Goal: Feedback & Contribution: Leave review/rating

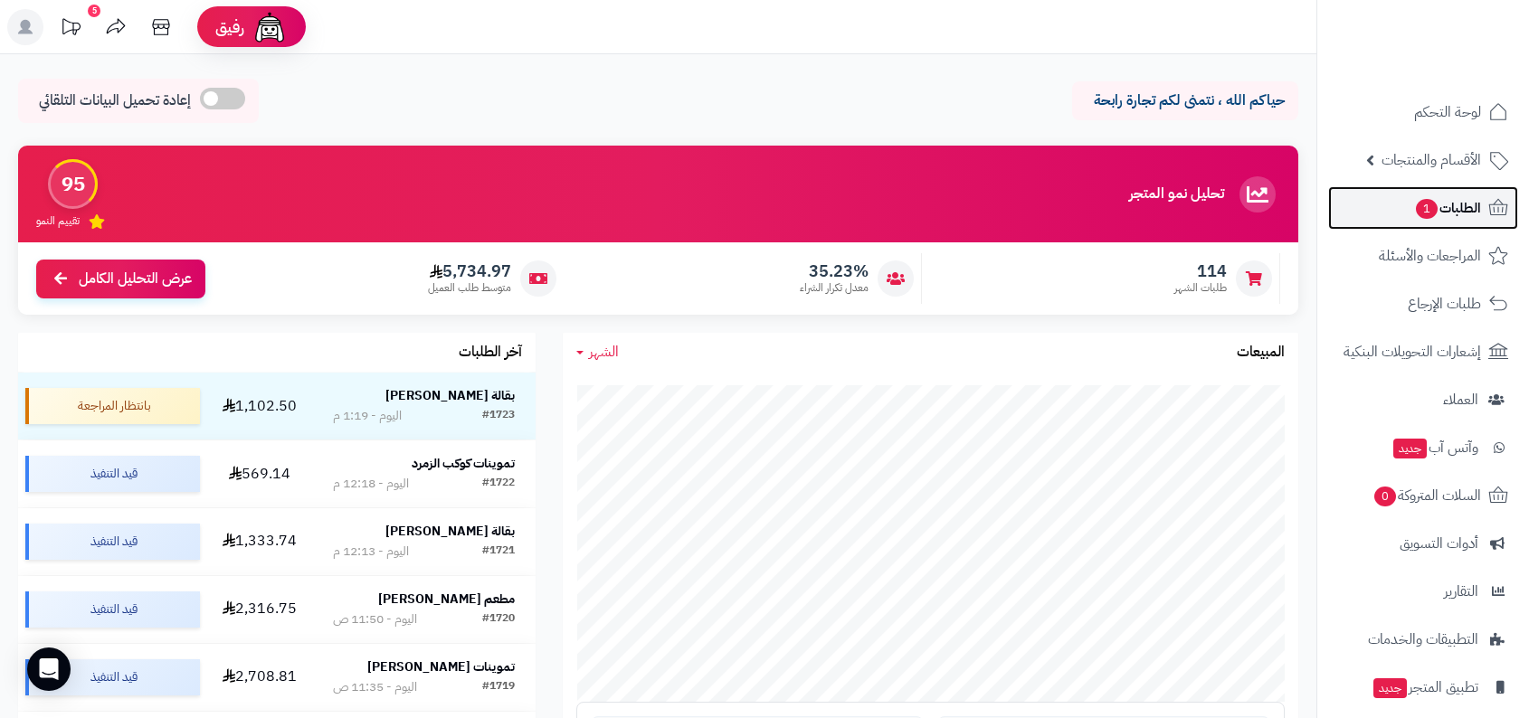
click at [1485, 216] on link "الطلبات 1" at bounding box center [1423, 207] width 190 height 43
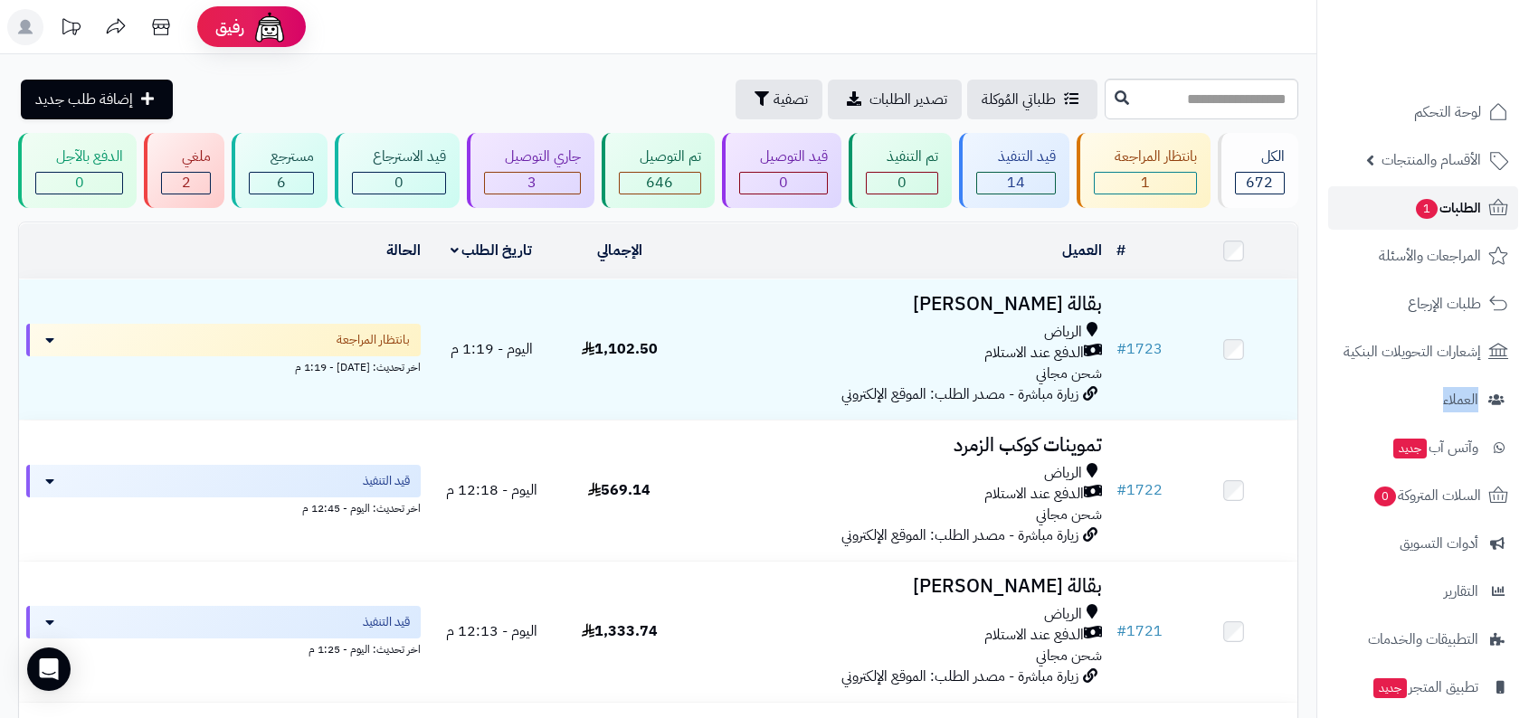
click at [1450, 209] on span "الطلبات 1" at bounding box center [1447, 207] width 67 height 25
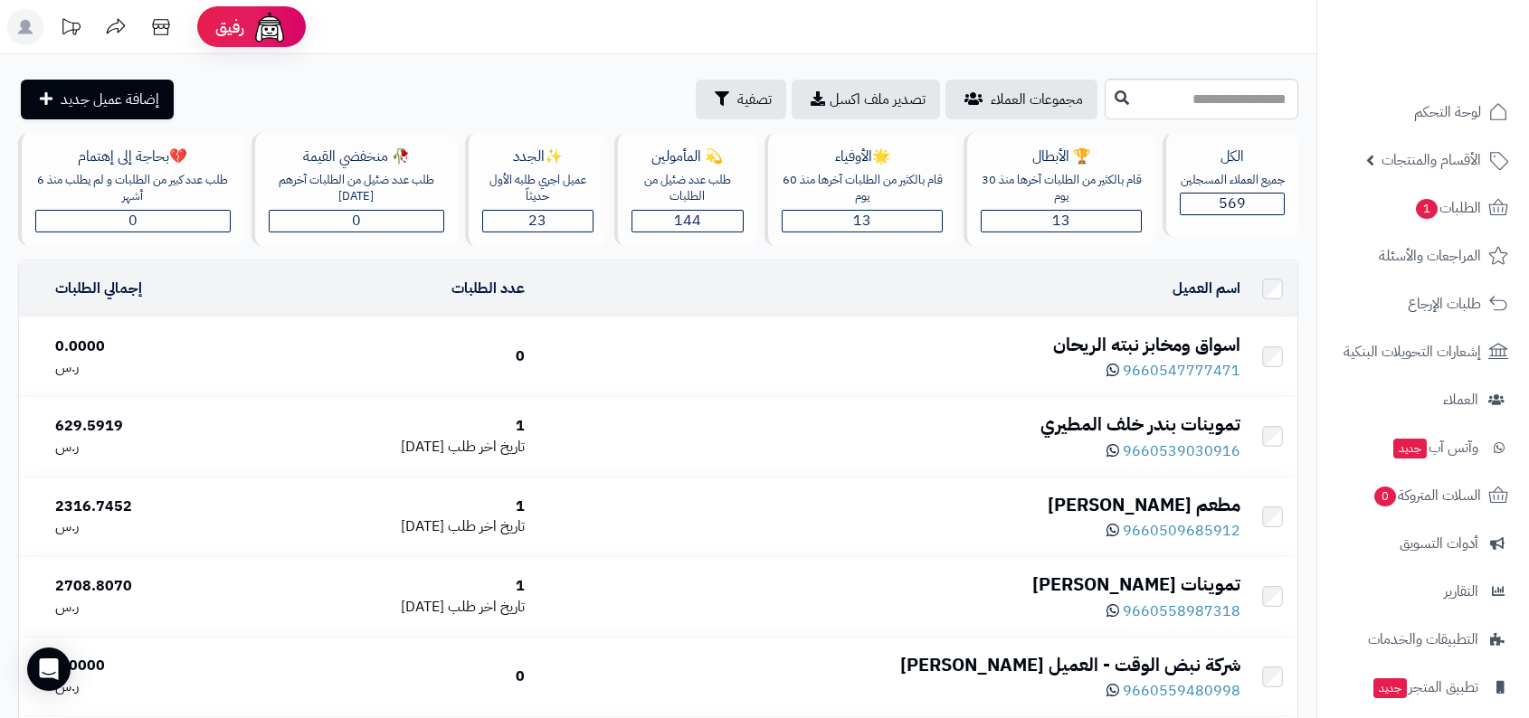
click at [781, 30] on header "رفيق ! الطلبات معالجة مكتمل إرجاع المنتجات العملاء المتواجدون الان 569 عملاء من…" at bounding box center [764, 27] width 1529 height 54
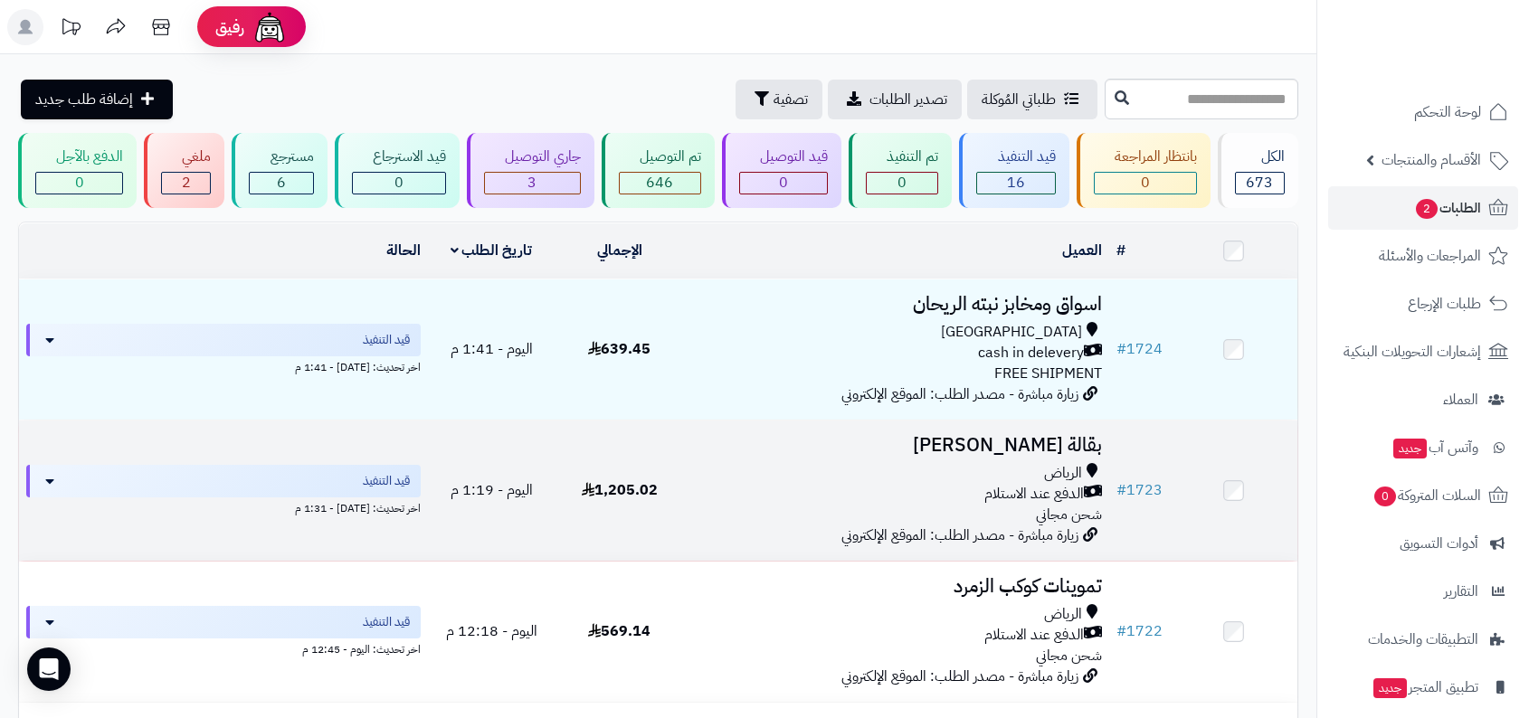
click at [1139, 473] on td "# 1723" at bounding box center [1139, 491] width 61 height 140
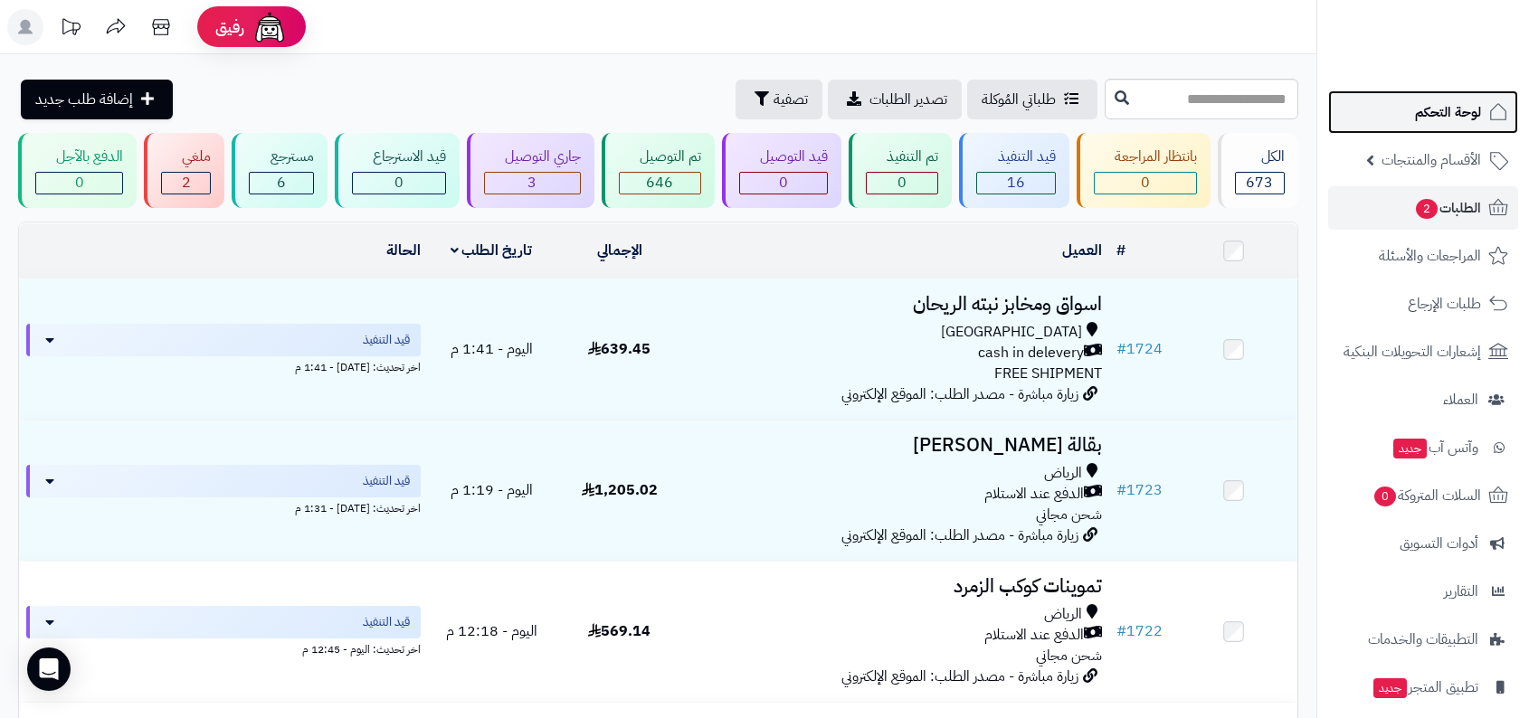
click at [1436, 109] on span "لوحة التحكم" at bounding box center [1448, 112] width 66 height 25
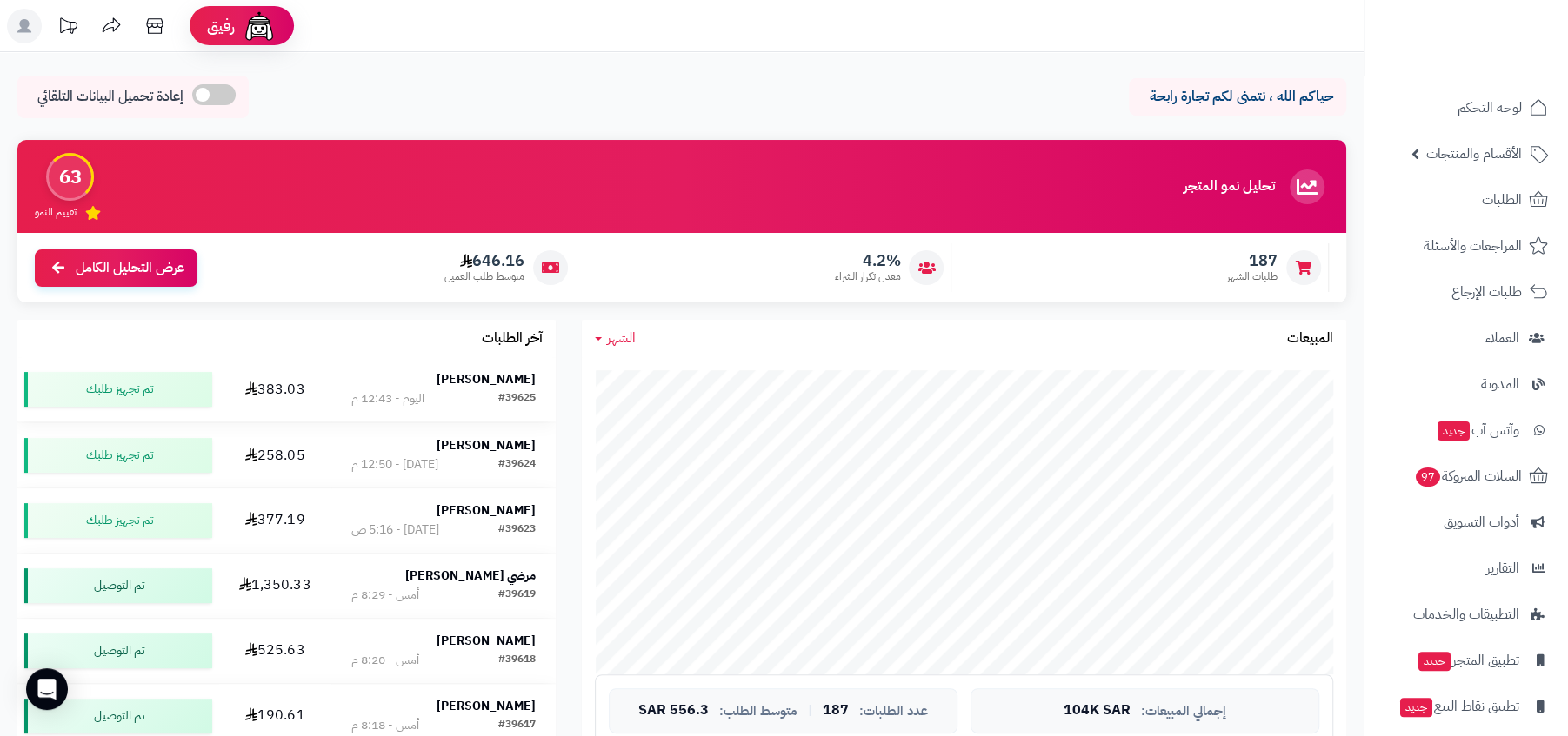
click at [486, 375] on strong "[PERSON_NAME]" at bounding box center [485, 379] width 99 height 18
click at [1525, 205] on link "الطلبات" at bounding box center [1466, 199] width 183 height 41
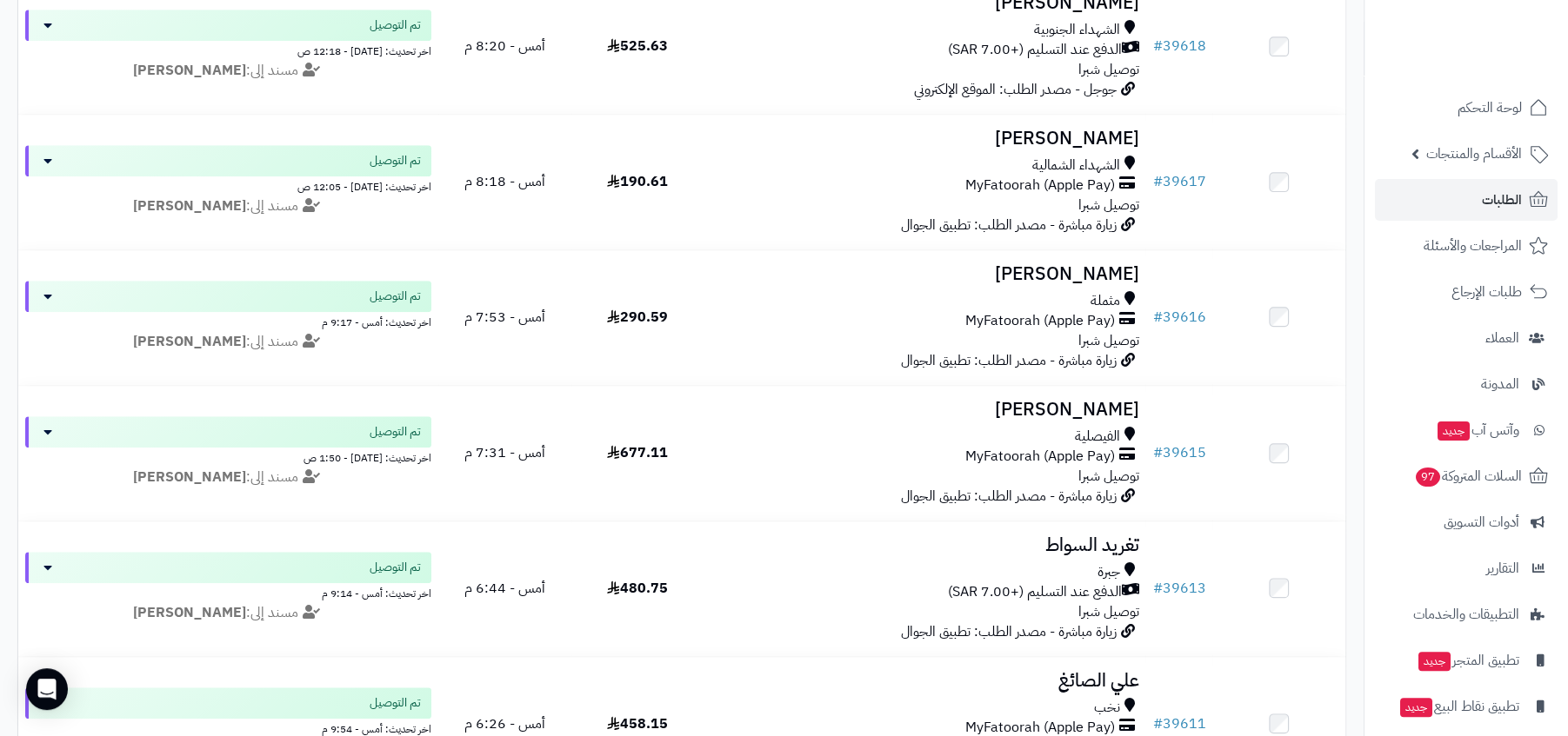
scroll to position [1019, 0]
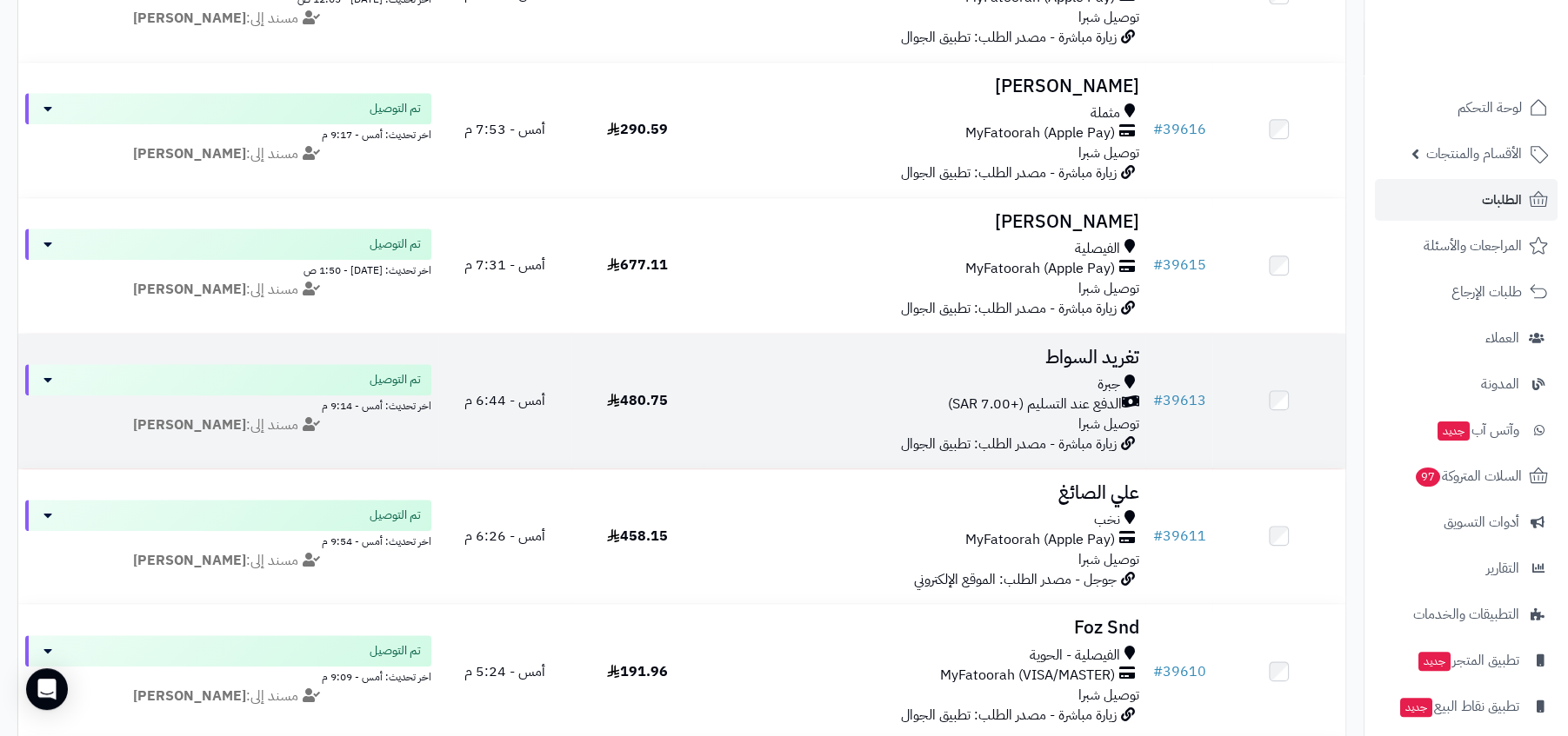
click at [1051, 411] on span "الدفع عند التسليم (+7.00 SAR)" at bounding box center [1033, 405] width 174 height 20
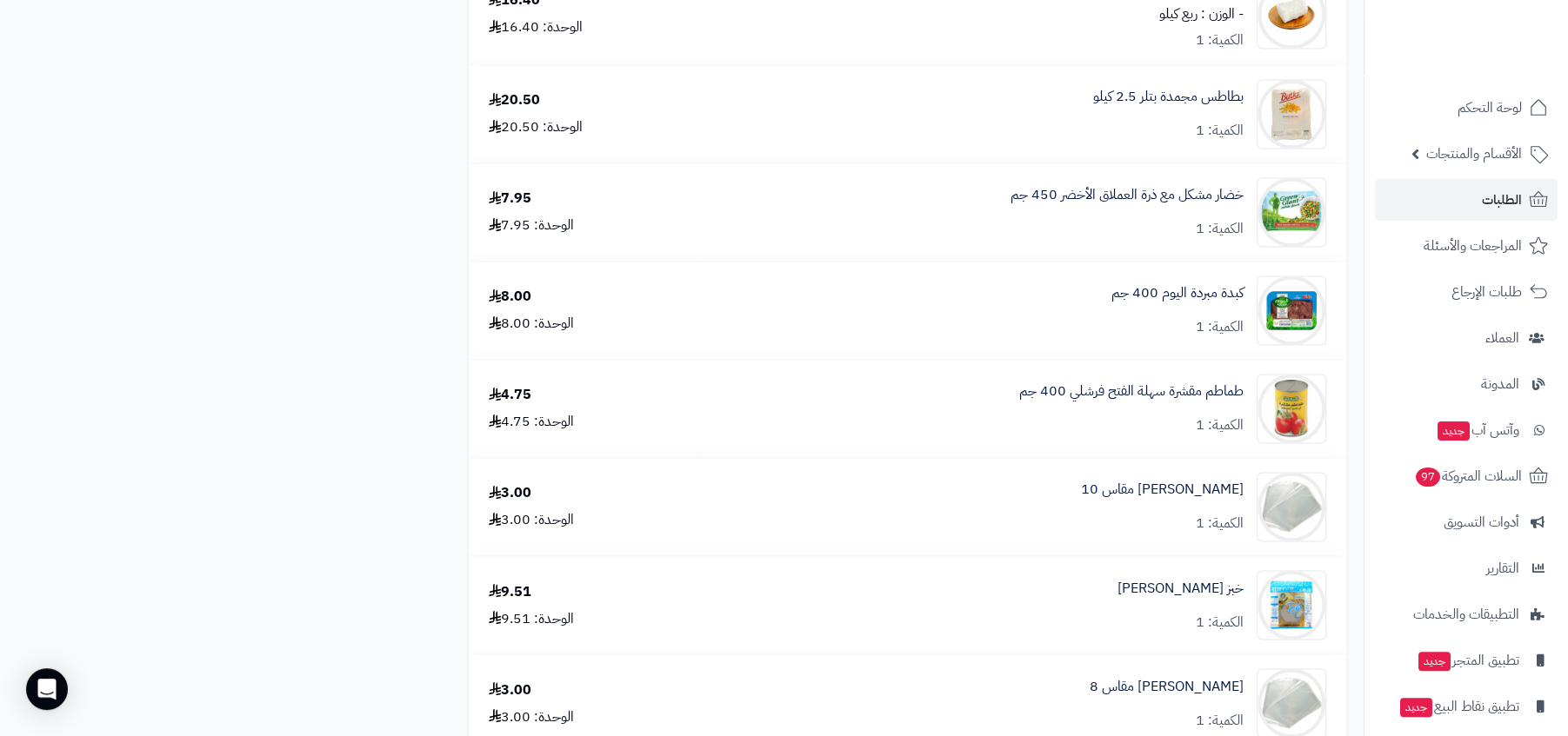
scroll to position [2053, 0]
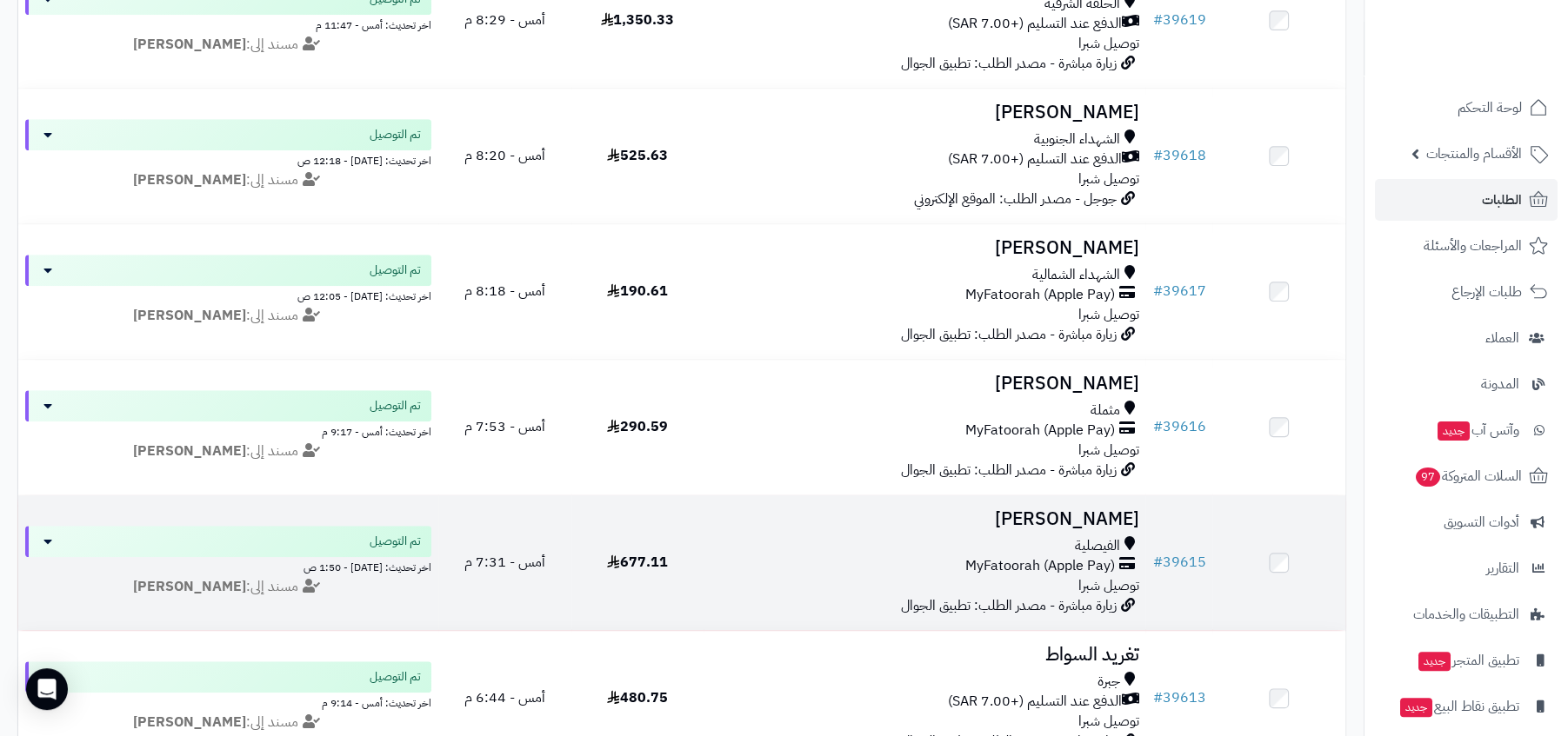
scroll to position [838, 0]
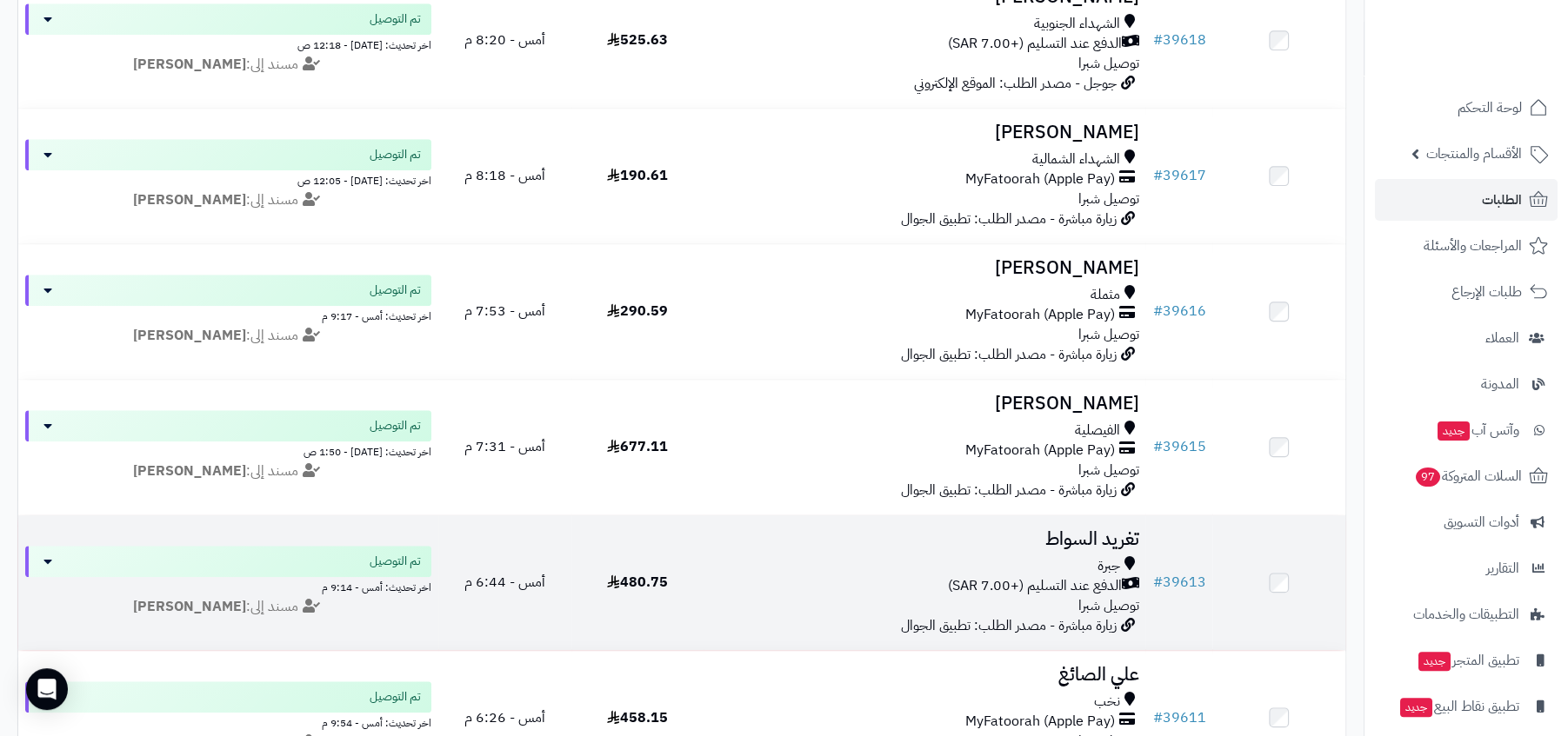
click at [1104, 550] on h3 "تغريد السواط" at bounding box center [924, 539] width 428 height 20
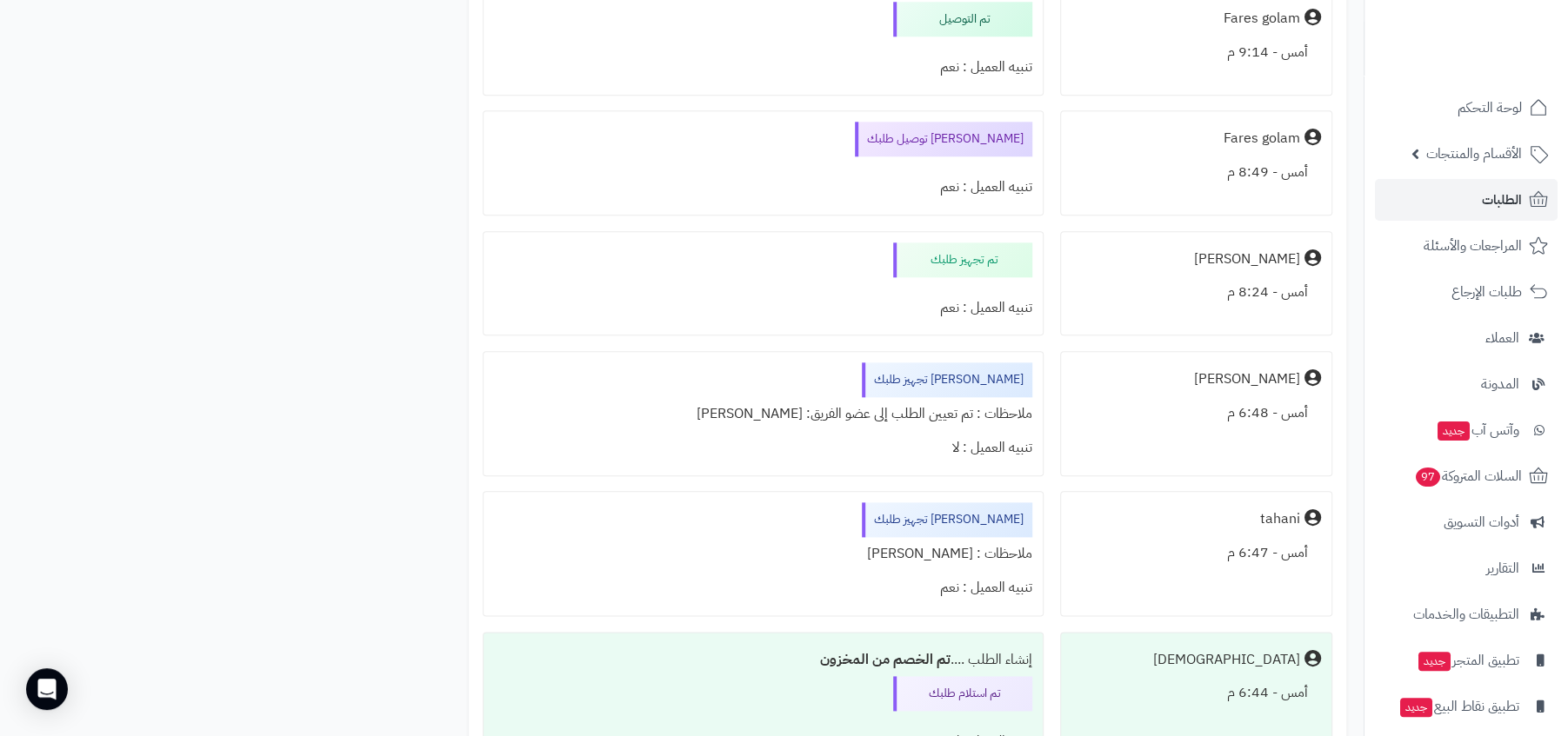
scroll to position [5950, 0]
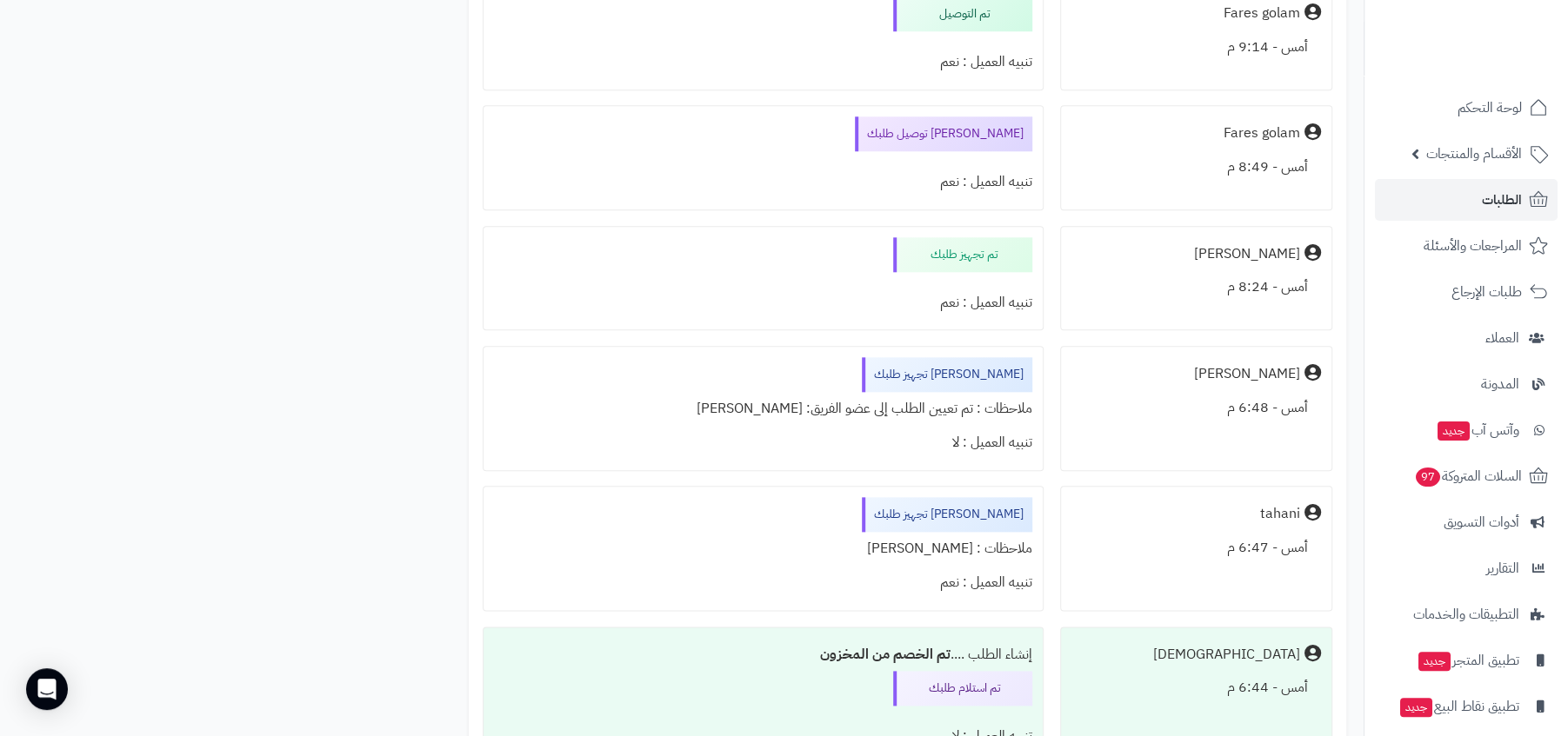
click at [905, 426] on div "ملاحظات : تم تعيين الطلب إلى عضو الفريق: حسن قائد" at bounding box center [763, 408] width 538 height 34
click at [955, 419] on div "ملاحظات : تم تعيين الطلب إلى عضو الفريق: حسن قائد" at bounding box center [763, 408] width 538 height 34
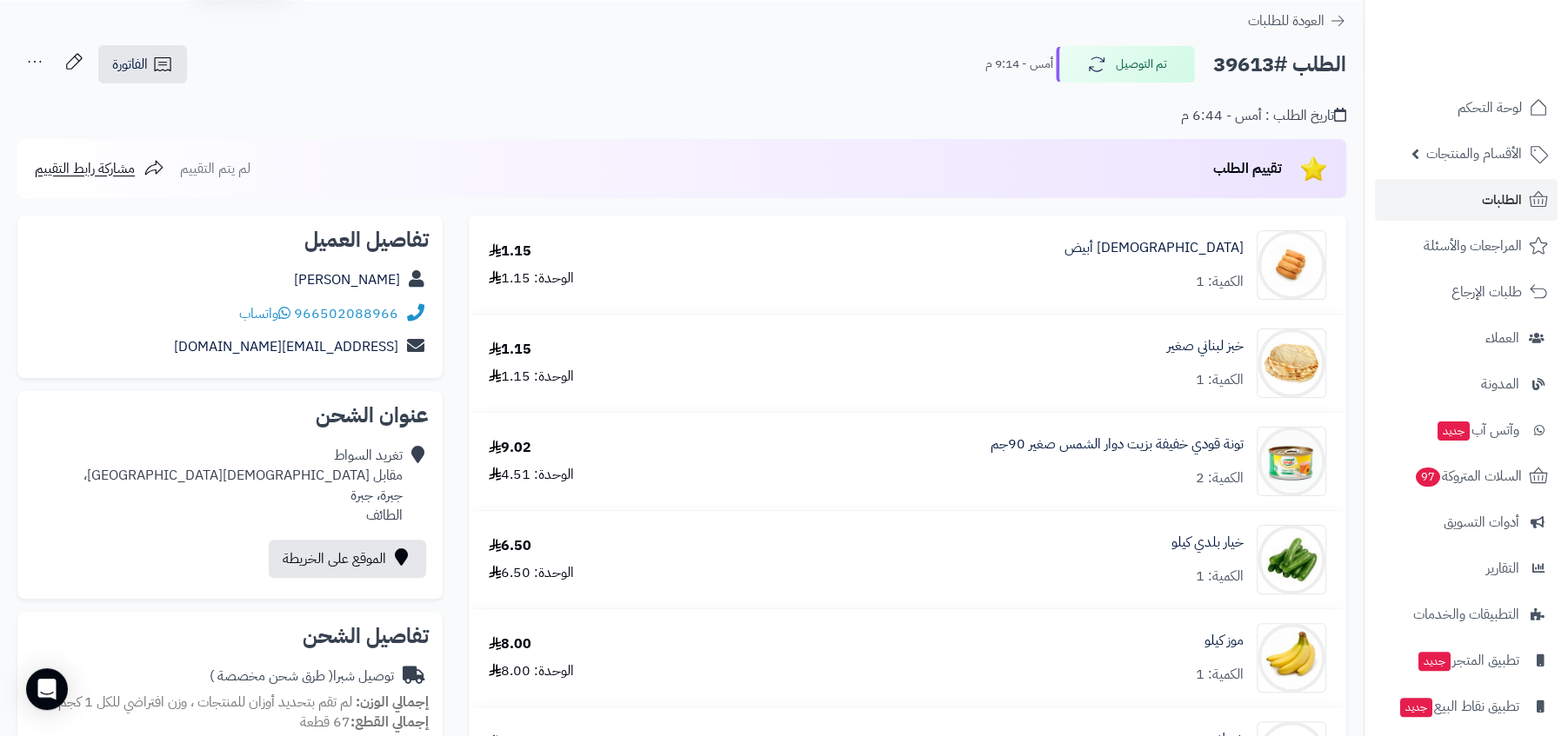
scroll to position [0, 0]
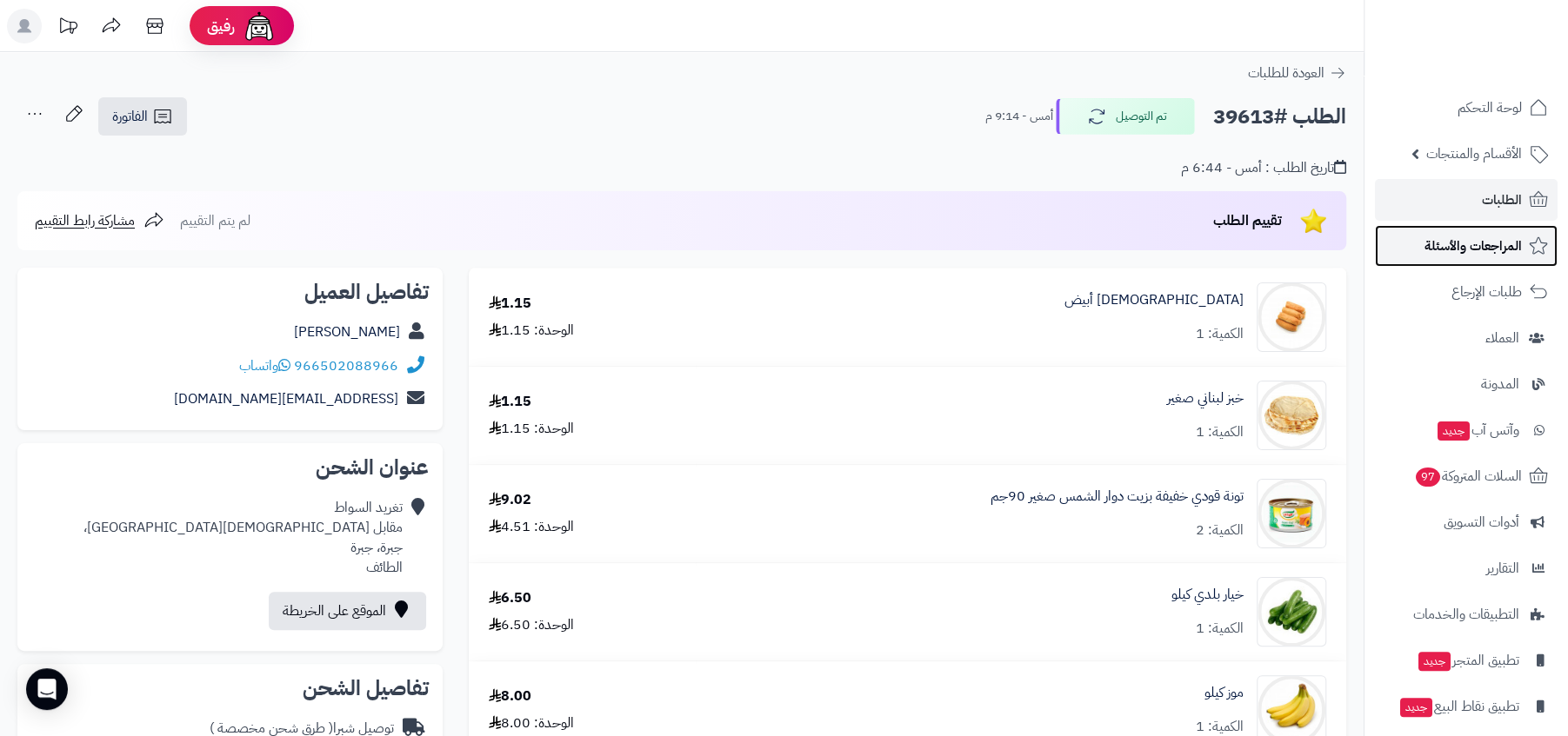
click at [1517, 251] on span "المراجعات والأسئلة" at bounding box center [1473, 245] width 97 height 24
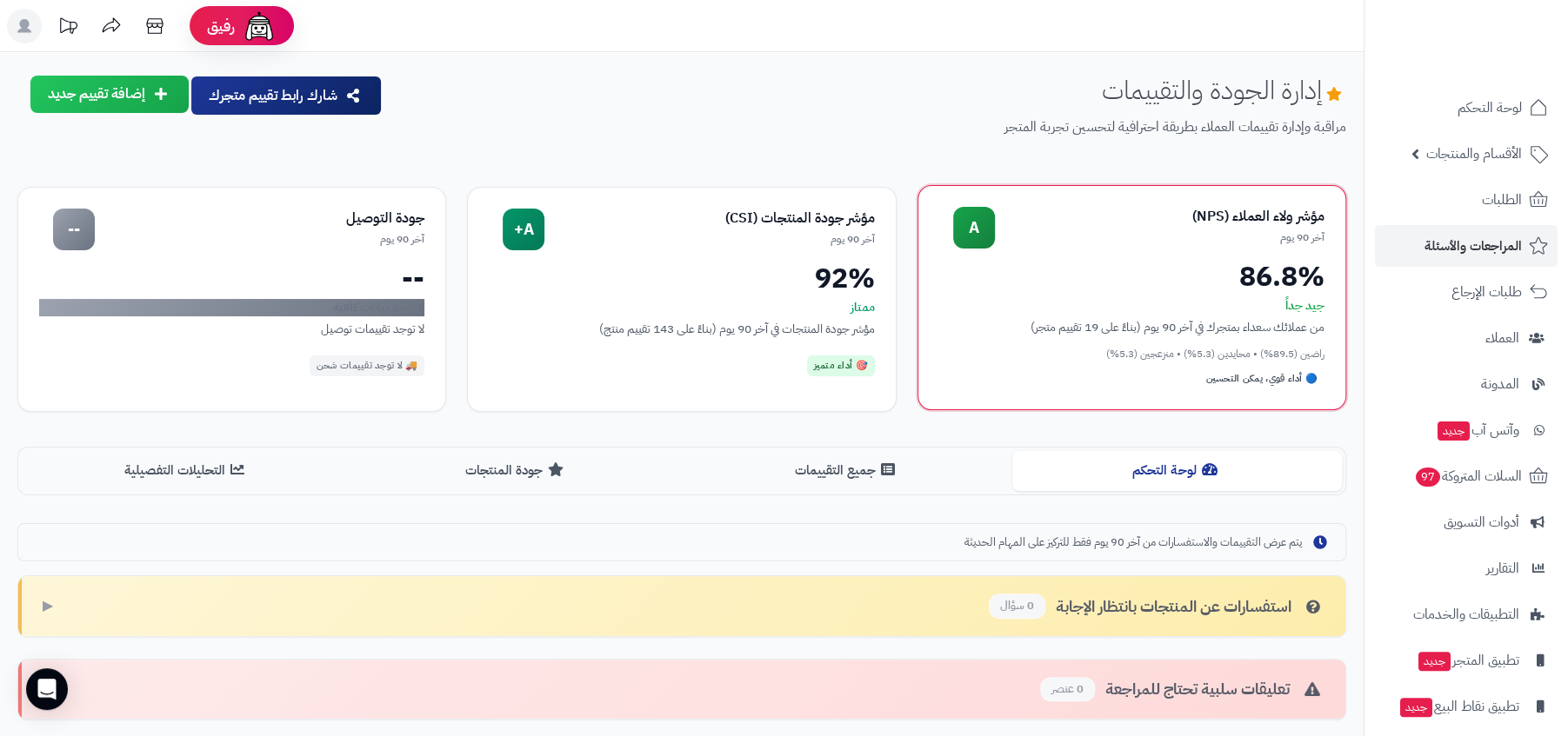
click at [1148, 270] on div "86.8%" at bounding box center [1132, 276] width 386 height 28
click at [1046, 285] on div "86.8%" at bounding box center [1132, 276] width 386 height 28
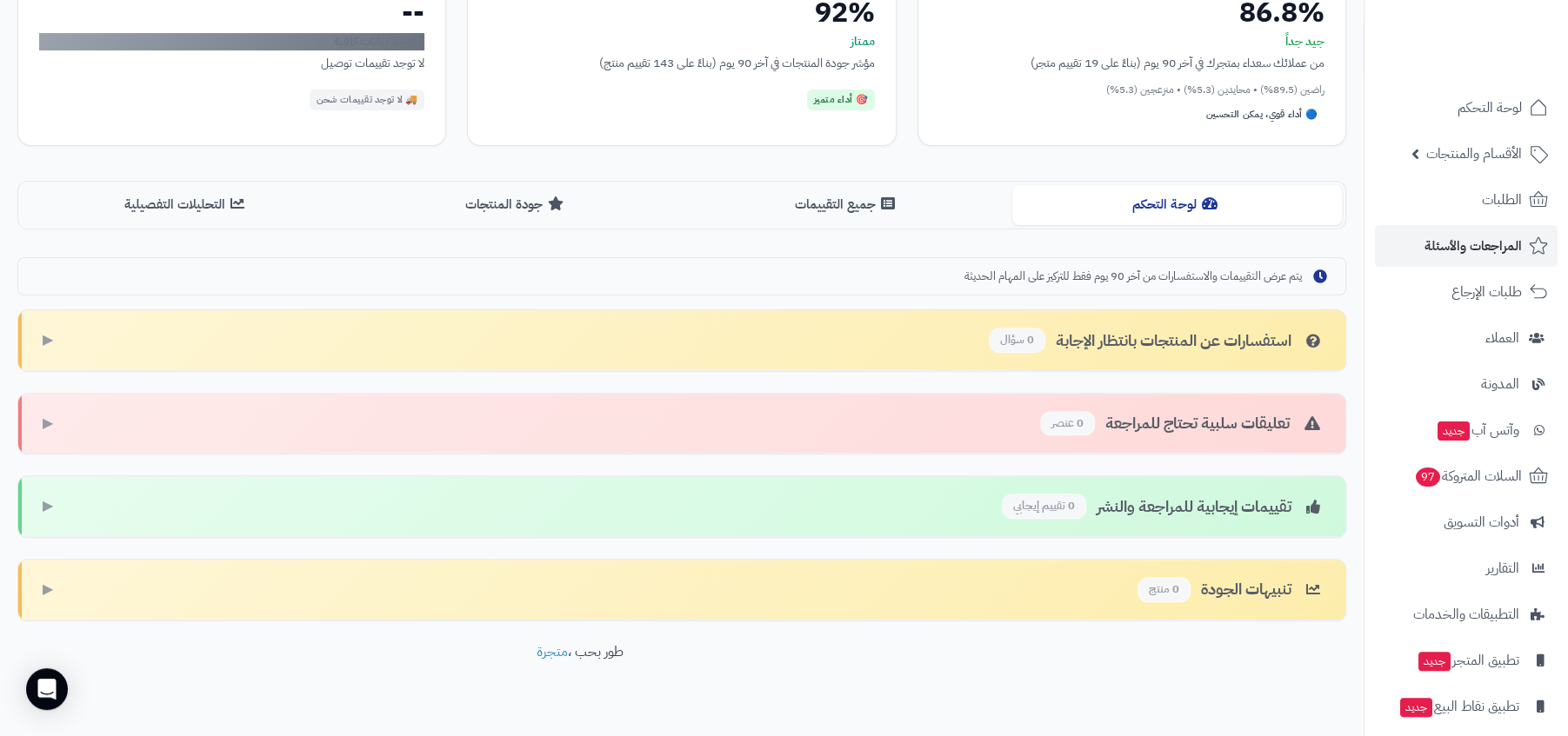
scroll to position [270, 0]
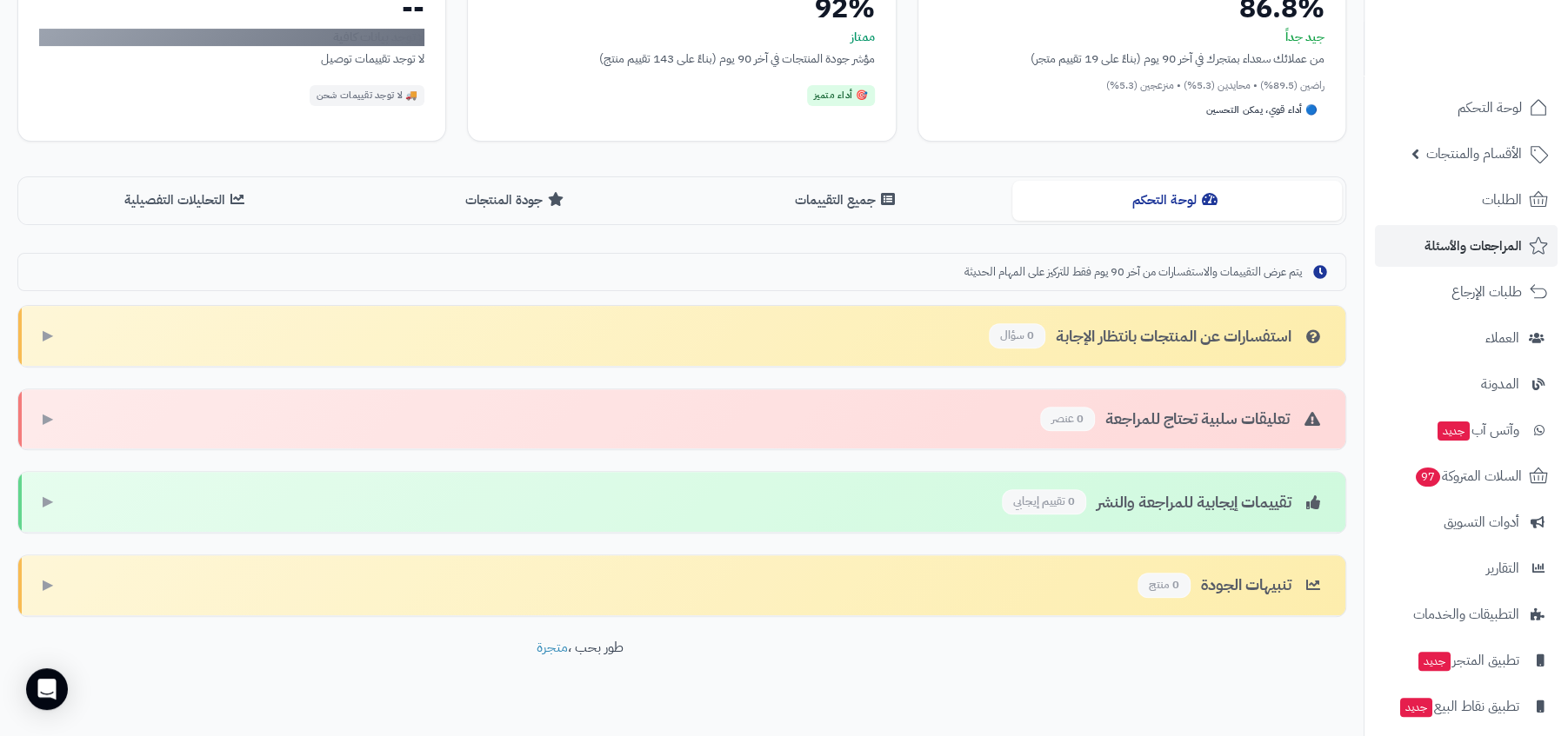
click at [1132, 276] on span "يتم عرض التقييمات والاستفسارات من آخر 90 يوم فقط للتركيز على المهام الحديثة" at bounding box center [1132, 272] width 337 height 16
click at [1007, 259] on div "يتم عرض التقييمات والاستفسارات من آخر 90 يوم فقط للتركيز على المهام الحديثة" at bounding box center [682, 272] width 1329 height 39
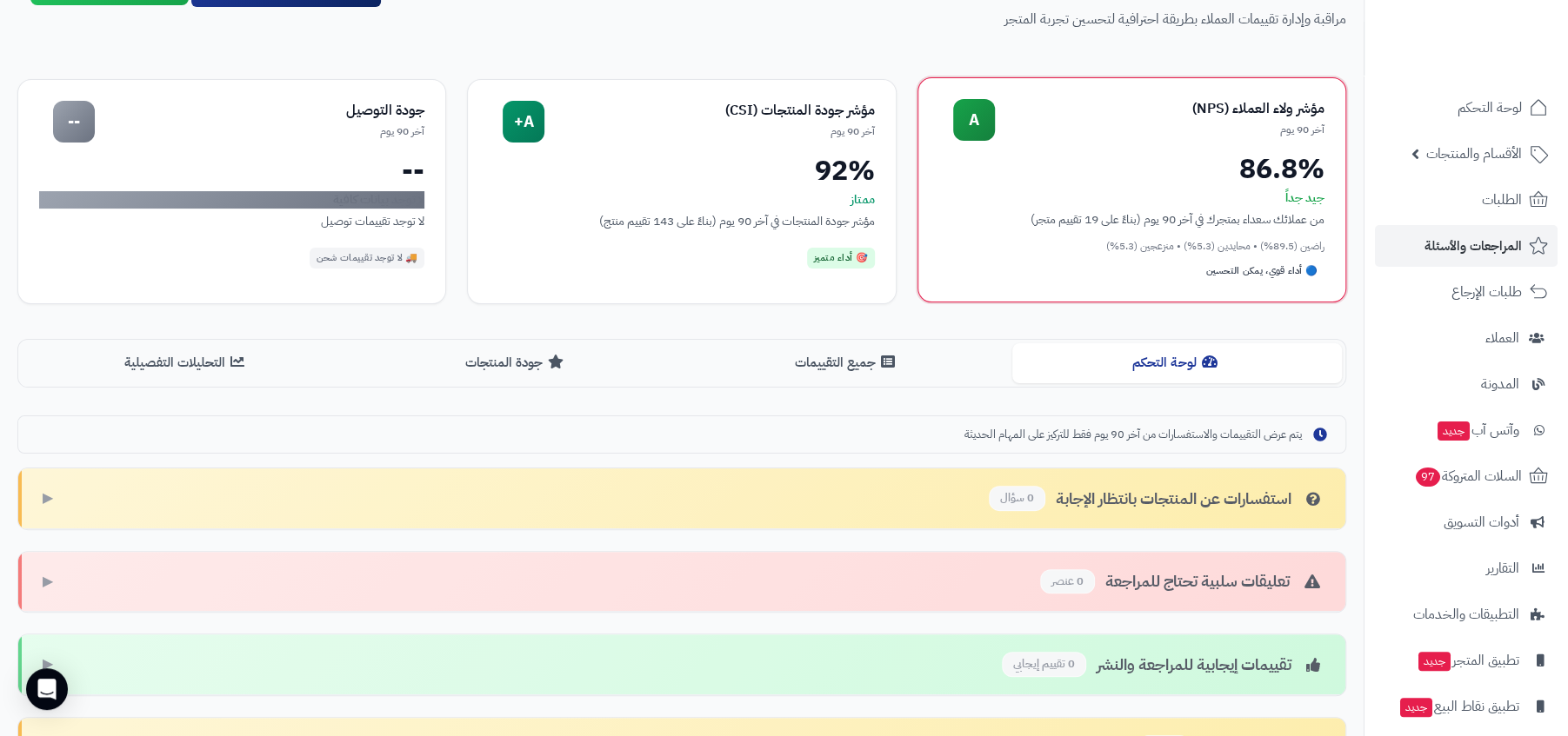
scroll to position [102, 0]
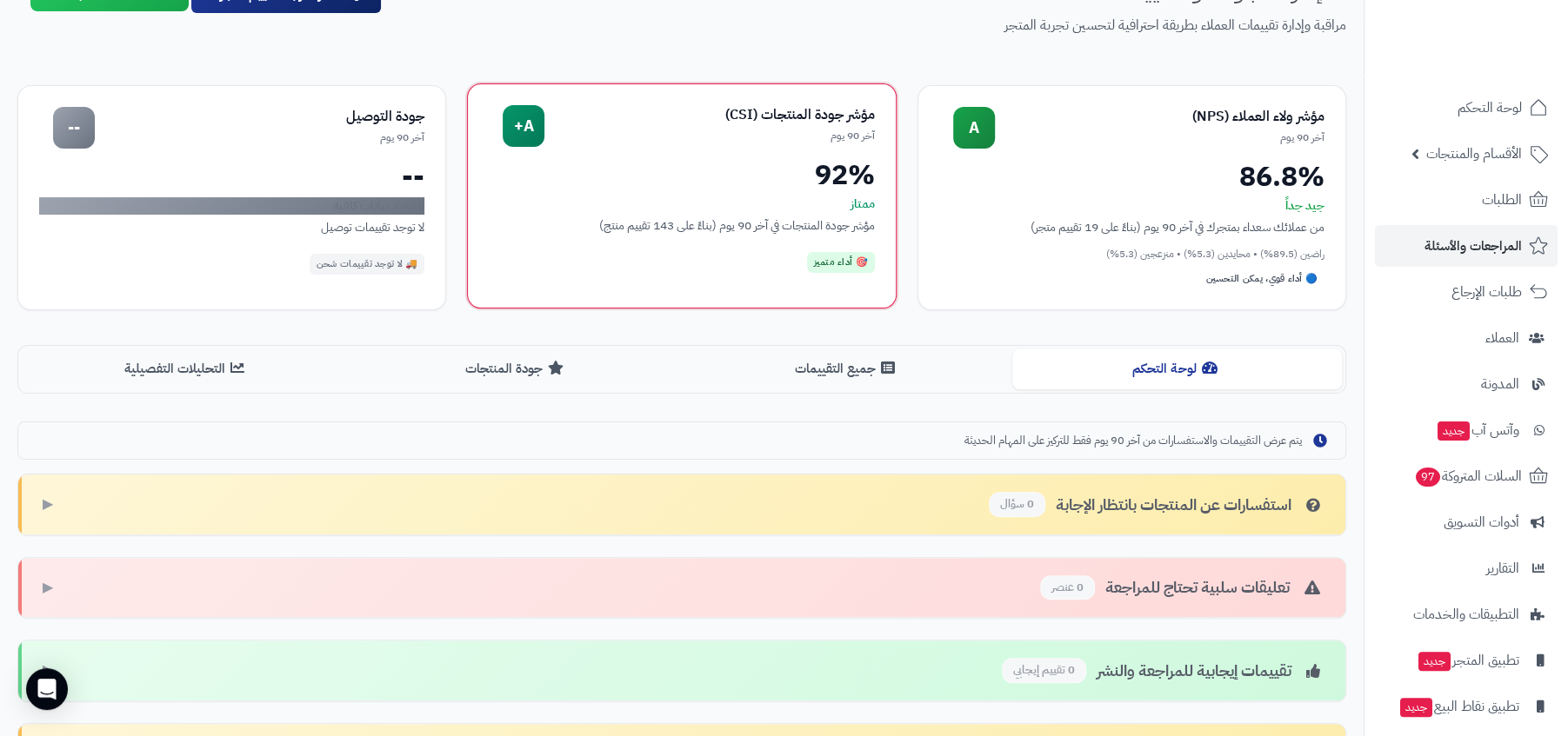
click at [737, 121] on div "مؤشر جودة المنتجات (CSI)" at bounding box center [709, 114] width 330 height 20
click at [680, 118] on div "مؤشر جودة المنتجات (CSI)" at bounding box center [709, 114] width 330 height 20
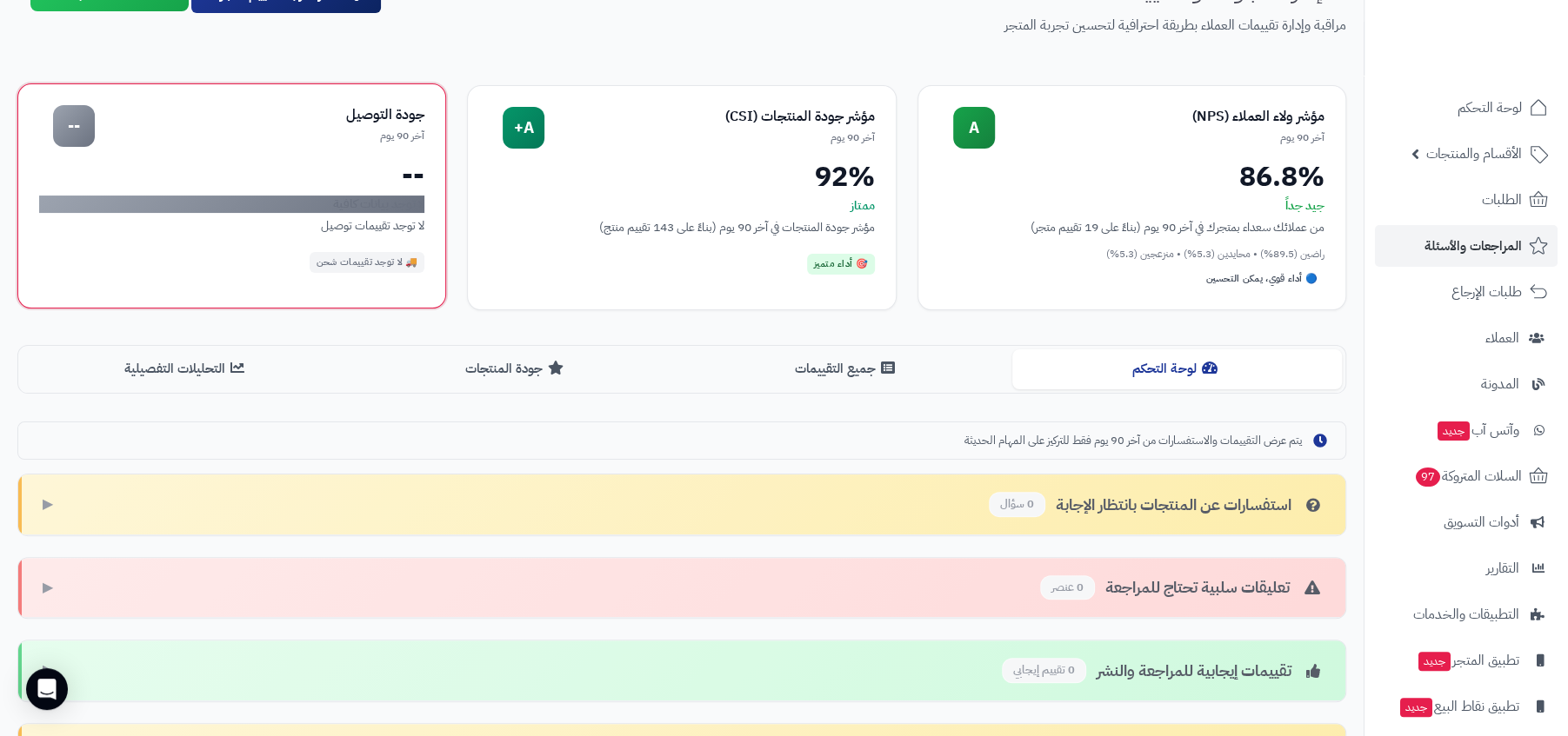
click at [336, 116] on div "جودة التوصيل" at bounding box center [260, 114] width 330 height 20
click at [387, 110] on div "جودة التوصيل" at bounding box center [260, 114] width 330 height 20
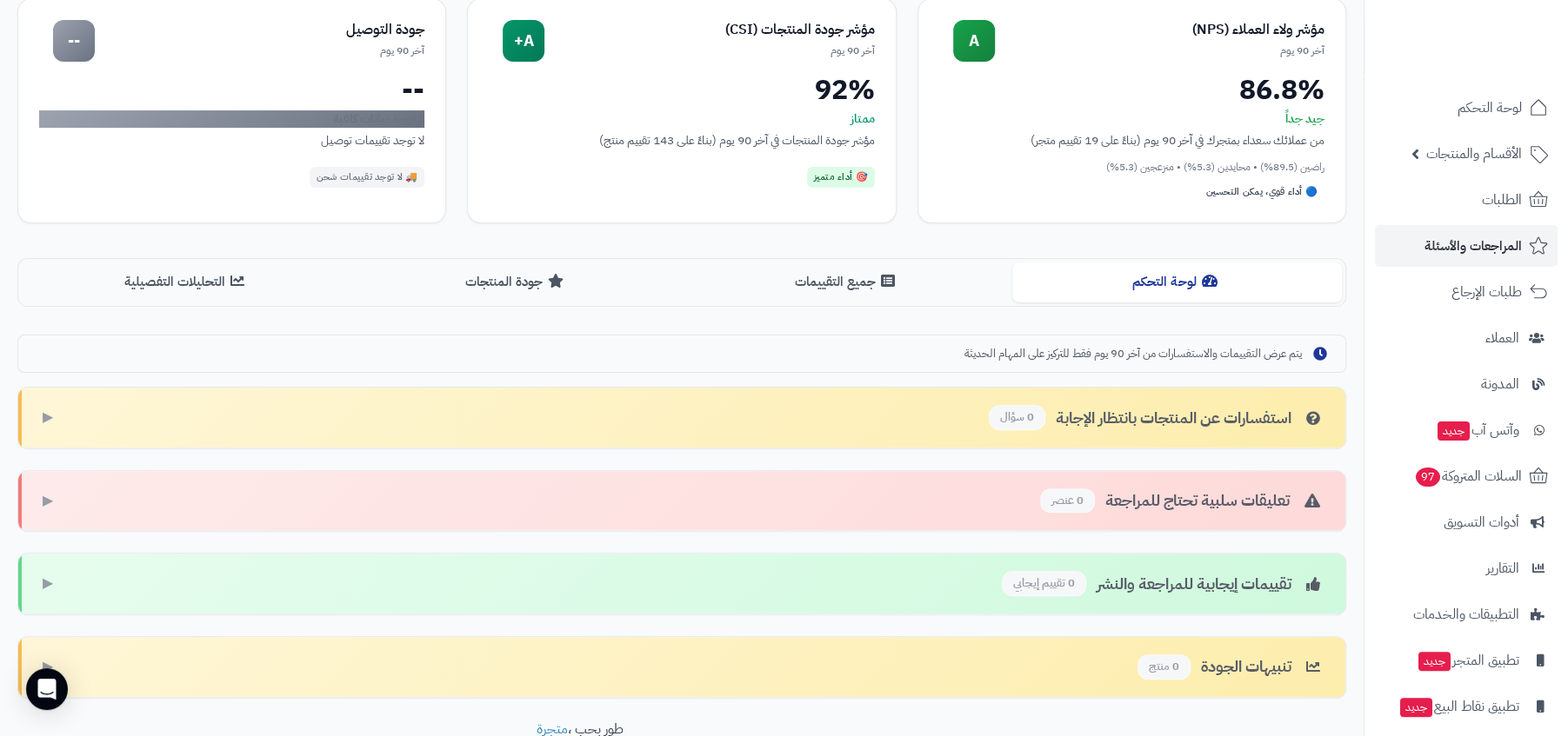
scroll to position [286, 0]
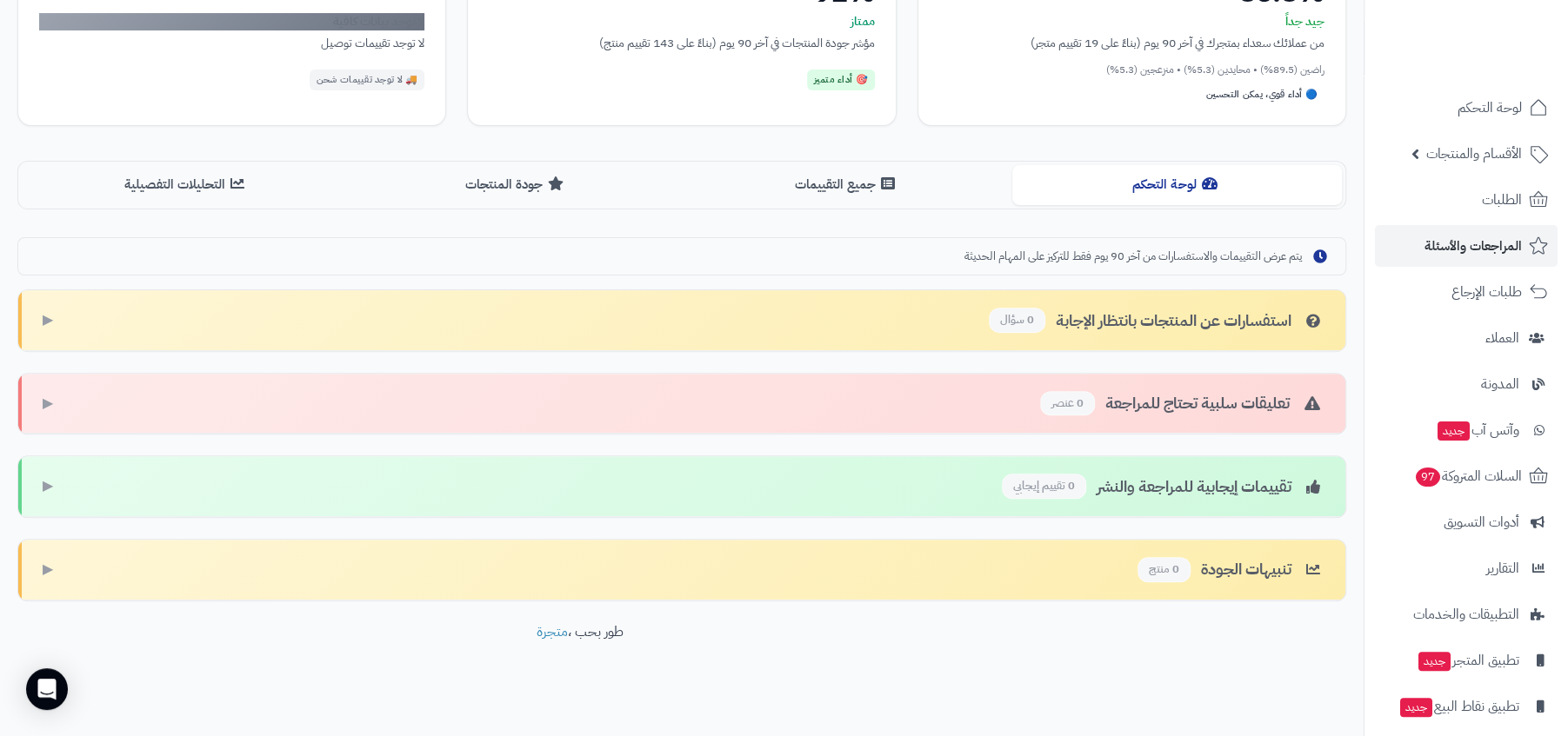
click at [987, 404] on div "تعليقات سلبية تحتاج للمراجعة 0 عنصر ▶" at bounding box center [682, 404] width 1327 height 61
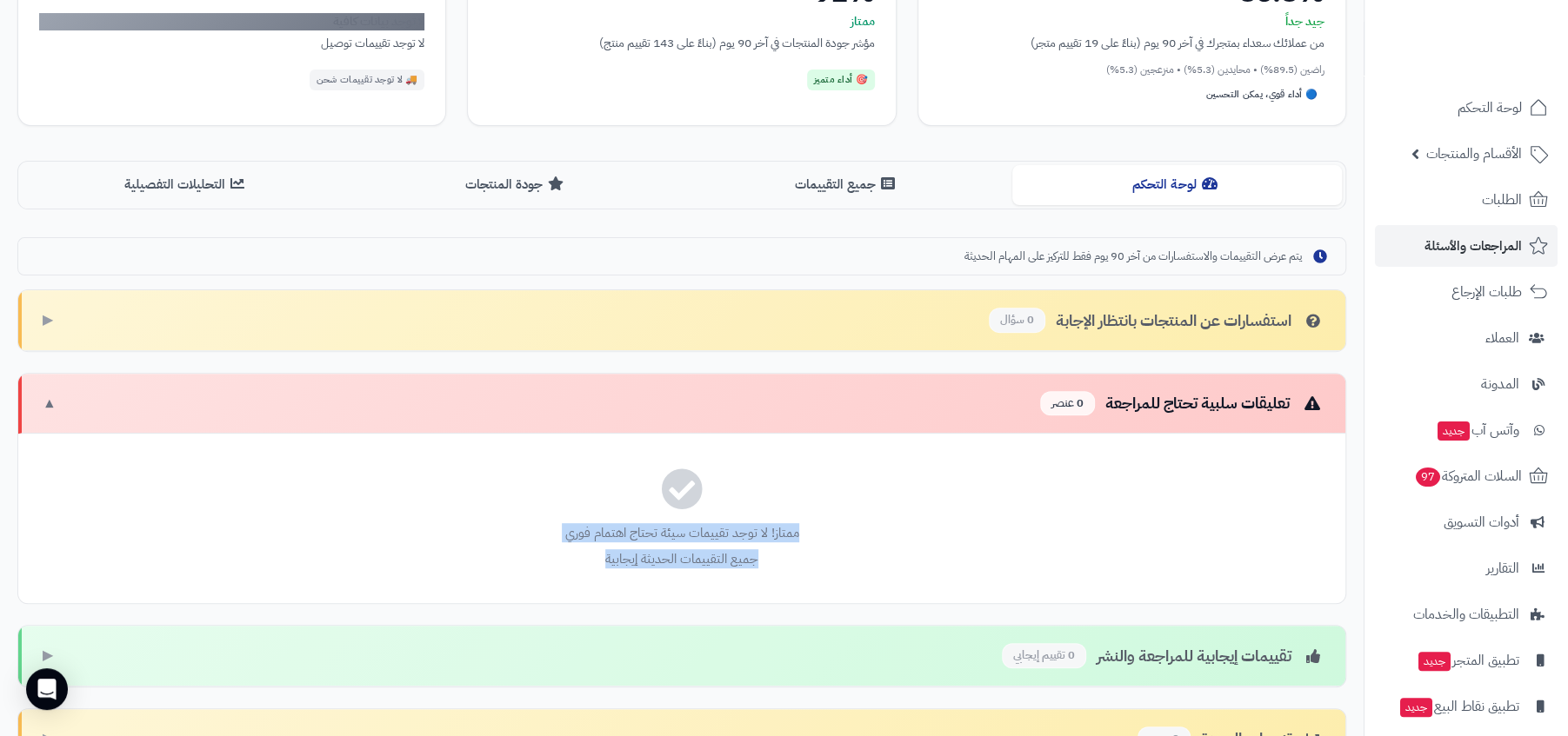
drag, startPoint x: 597, startPoint y: 565, endPoint x: 814, endPoint y: 508, distance: 224.4
click at [814, 508] on div "ممتاز! لا توجد تقييمات سيئة تحتاج اهتمام فوري جميع التقييمات الحديثة إيجابية" at bounding box center [682, 518] width 1327 height 169
click at [723, 577] on div "ممتاز! لا توجد تقييمات سيئة تحتاج اهتمام فوري جميع التقييمات الحديثة إيجابية" at bounding box center [682, 518] width 1327 height 169
click at [884, 391] on div "تعليقات سلبية تحتاج للمراجعة 0 عنصر ▼" at bounding box center [682, 404] width 1327 height 61
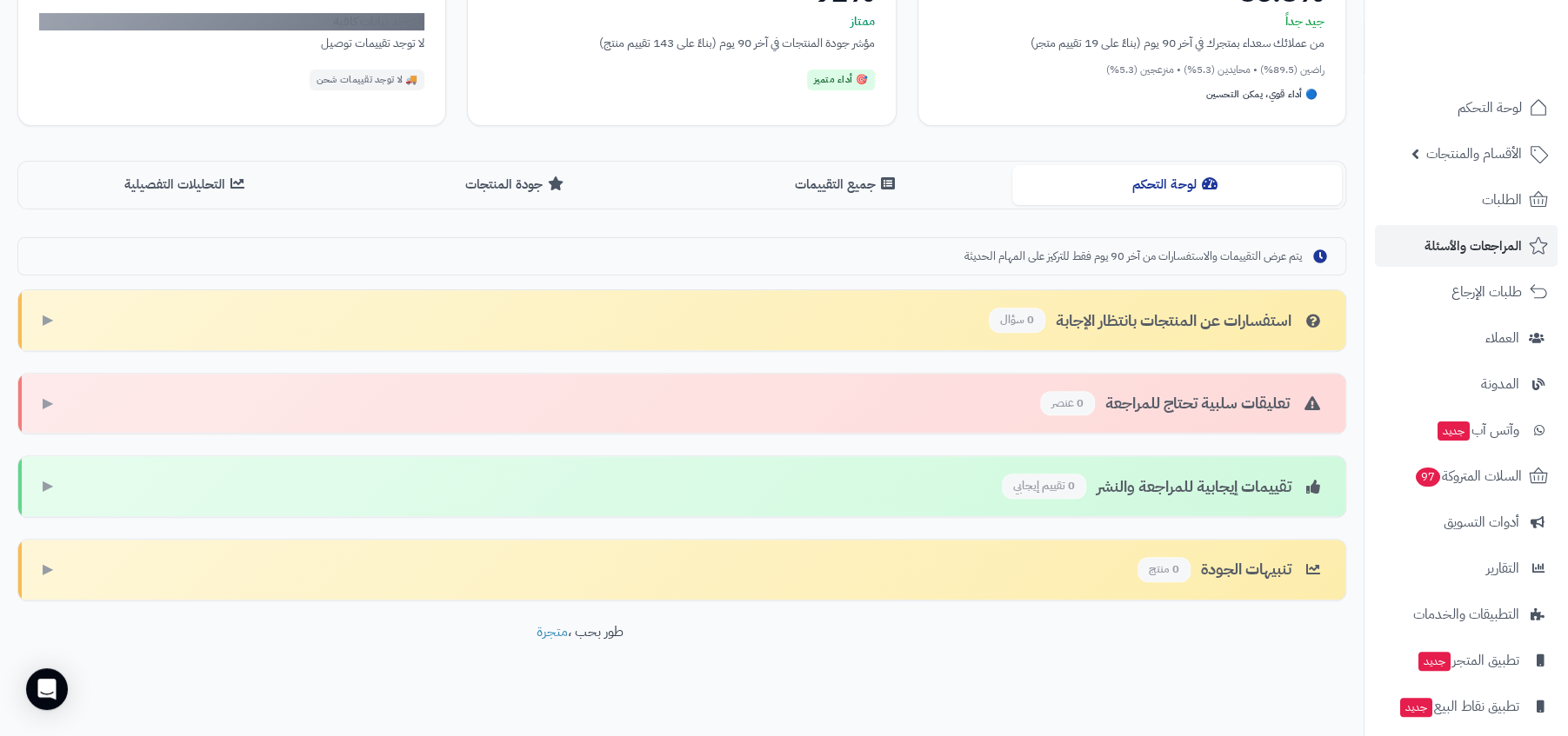
click at [1148, 474] on div "تقييمات إيجابية للمراجعة والنشر 0 تقييم إيجابي" at bounding box center [1163, 486] width 323 height 25
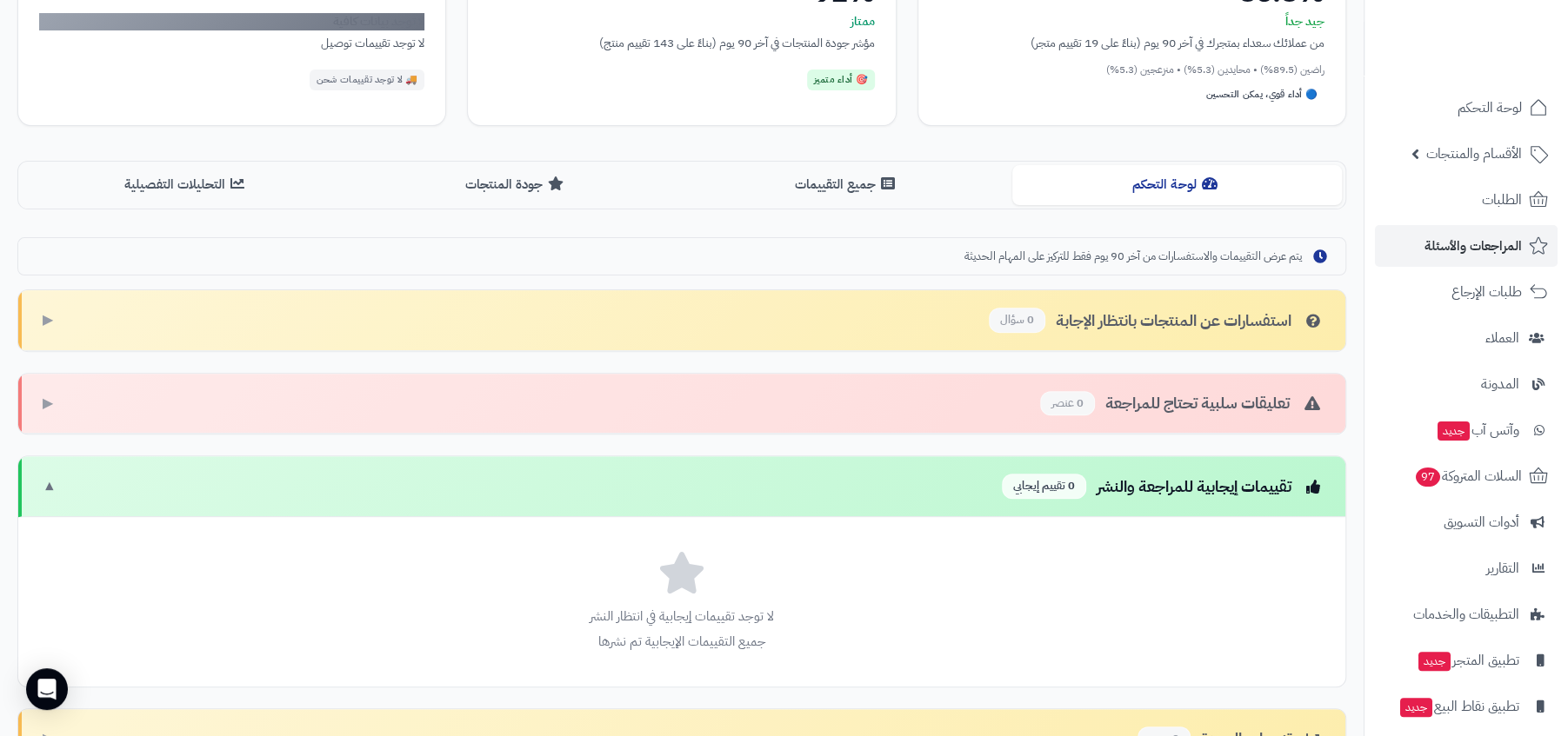
drag, startPoint x: 576, startPoint y: 667, endPoint x: 722, endPoint y: 630, distance: 150.6
click at [625, 654] on div "لا توجد تقييمات إيجابية في انتظار النشر جميع التقييمات الإيجابية تم نشرها" at bounding box center [682, 601] width 1327 height 169
click at [789, 624] on div "لا توجد تقييمات إيجابية في انتظار النشر جميع التقييمات الإيجابية تم نشرها" at bounding box center [682, 601] width 1327 height 169
click at [427, 470] on div "تقييمات إيجابية للمراجعة والنشر 0 تقييم إيجابي ▼" at bounding box center [682, 486] width 1327 height 61
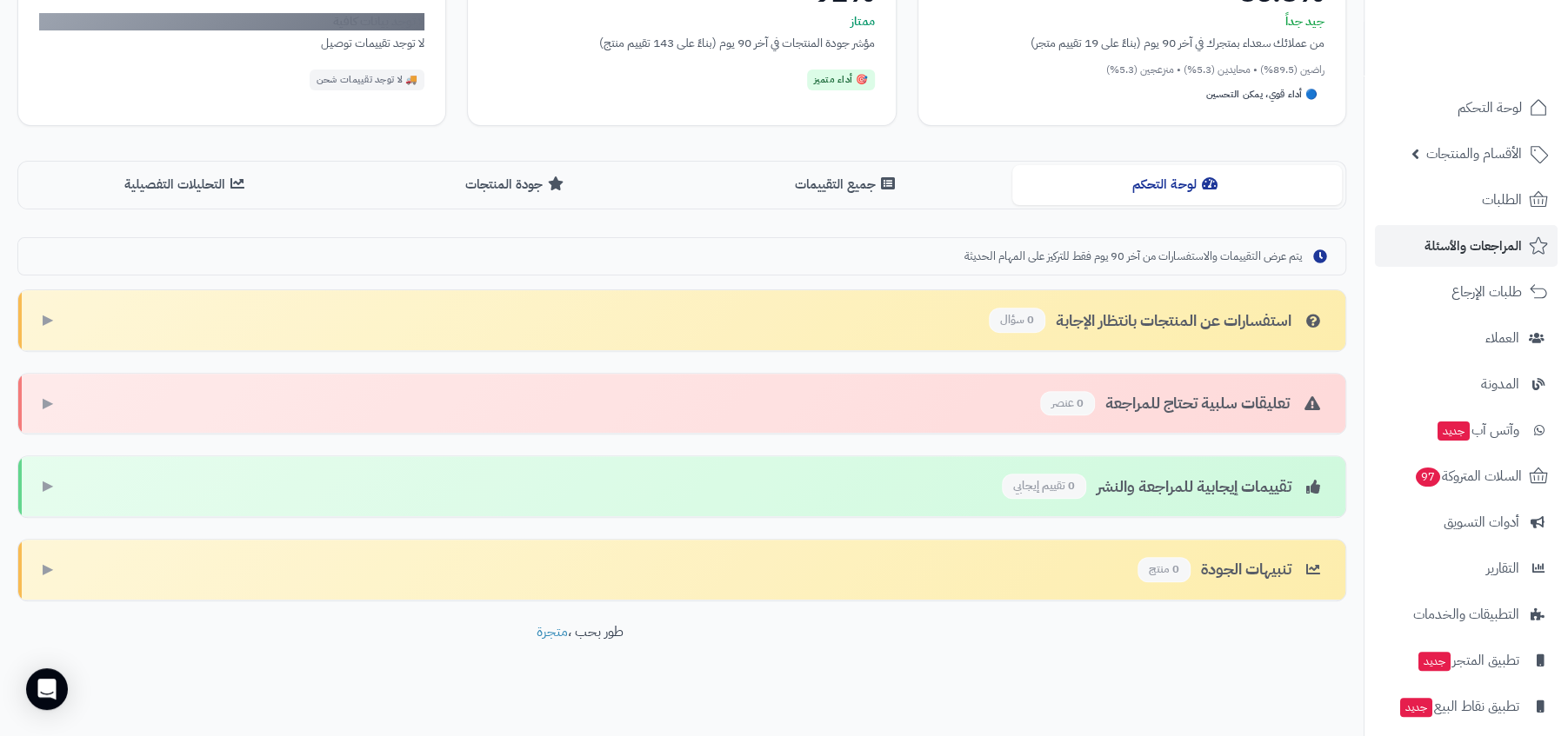
click at [1216, 562] on div "تنبيهات الجودة 0 منتج" at bounding box center [1231, 570] width 187 height 25
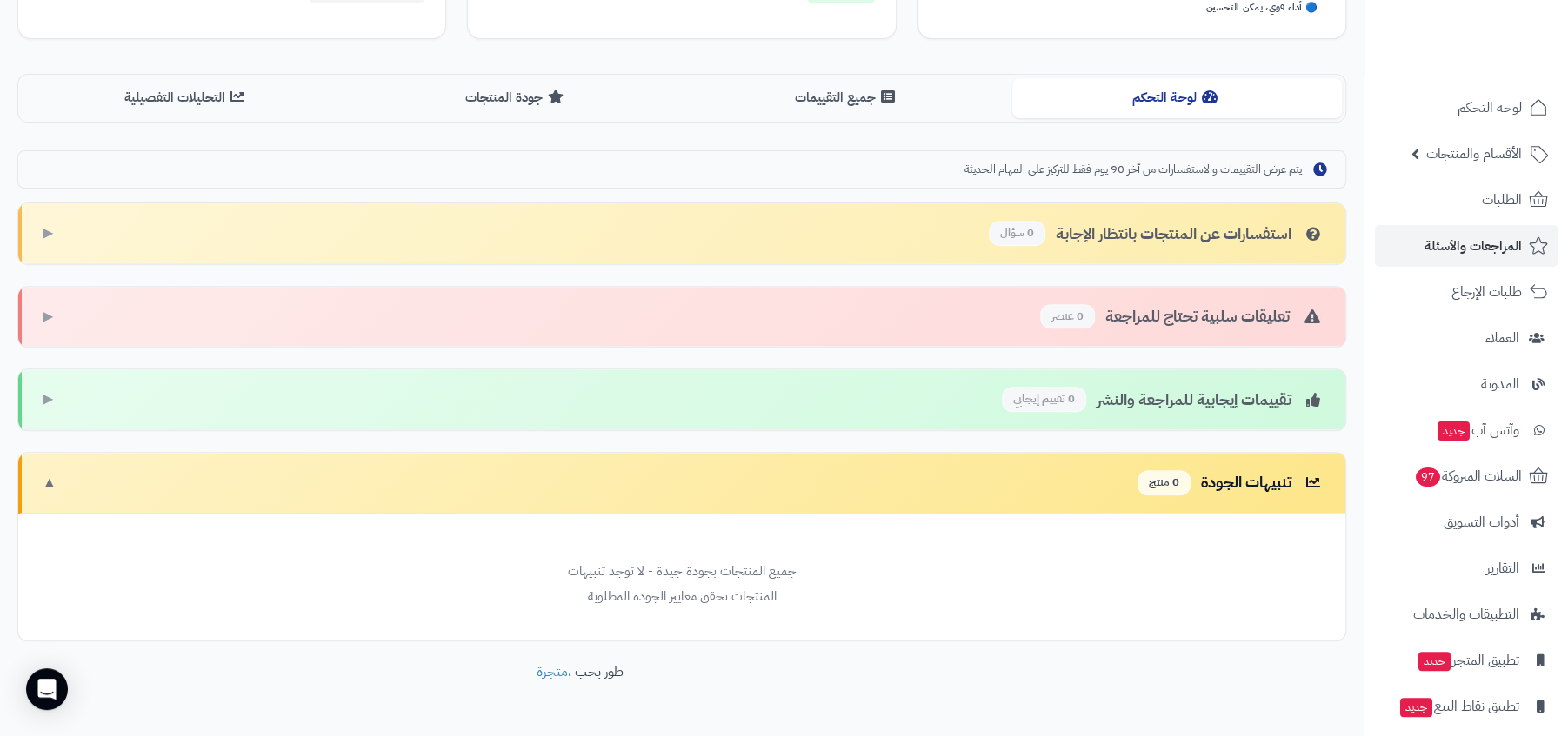
scroll to position [397, 0]
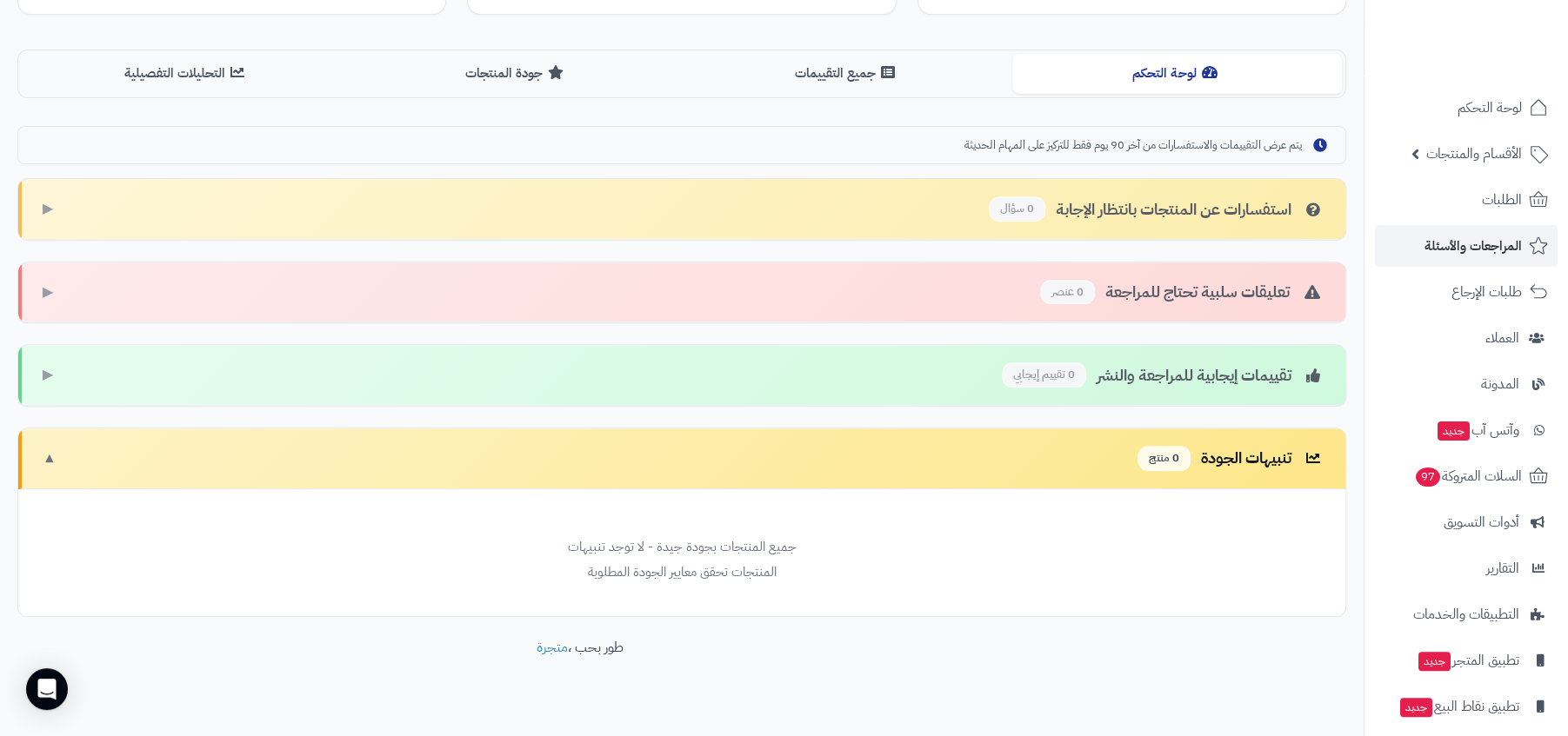
click at [1032, 459] on div "تنبيهات الجودة 0 منتج ▼" at bounding box center [682, 458] width 1327 height 61
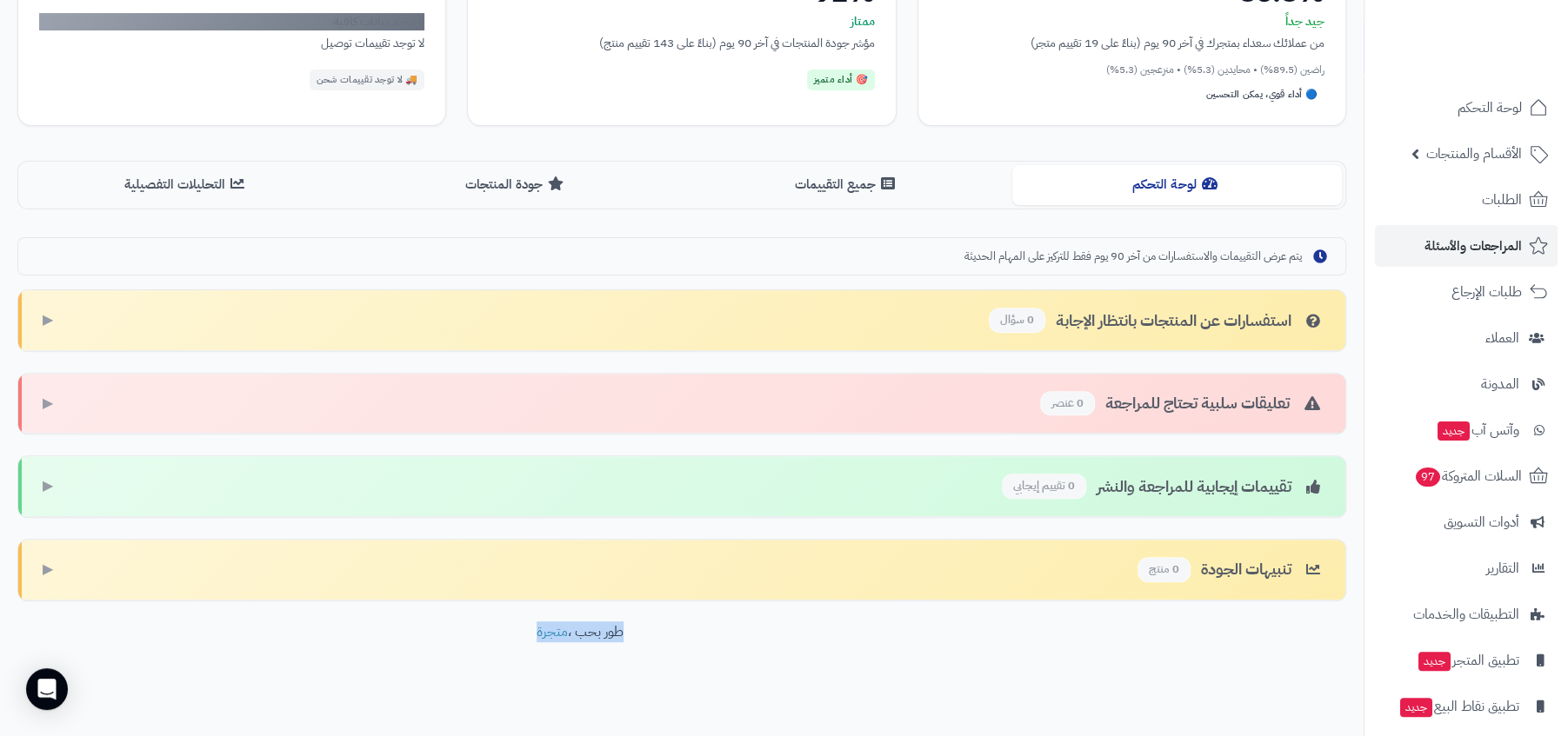
drag, startPoint x: 644, startPoint y: 613, endPoint x: 485, endPoint y: 615, distance: 159.0
click at [485, 615] on div "إدارة الجودة والتقييمات مراقبة وإدارة تقييمات العملاء بطريقة احترافية لتحسين تج…" at bounding box center [682, 256] width 1363 height 978
click at [683, 623] on footer "طور بحب ، متجرة" at bounding box center [580, 666] width 1159 height 86
click at [510, 197] on button "جودة المنتجات" at bounding box center [517, 184] width 331 height 39
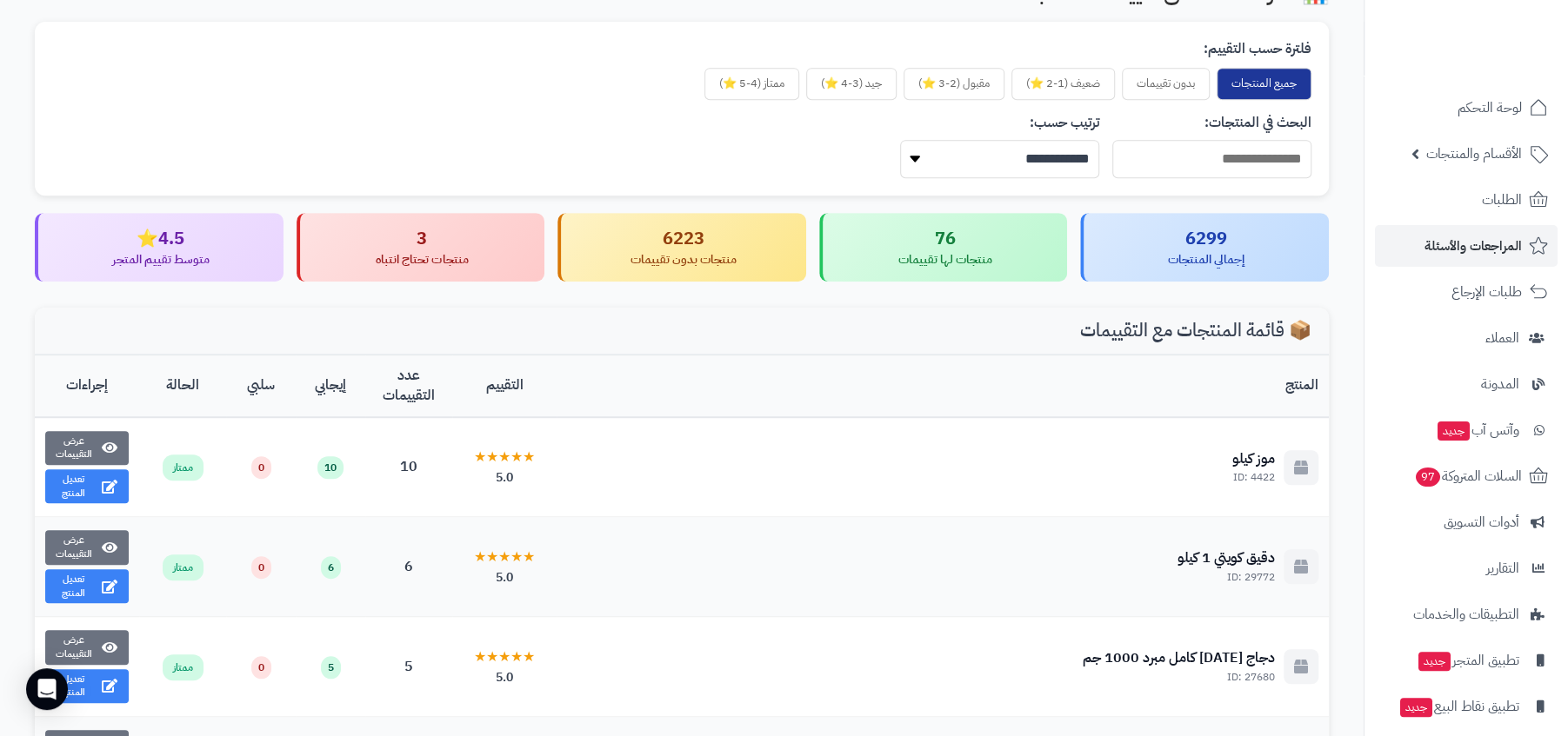
scroll to position [624, 0]
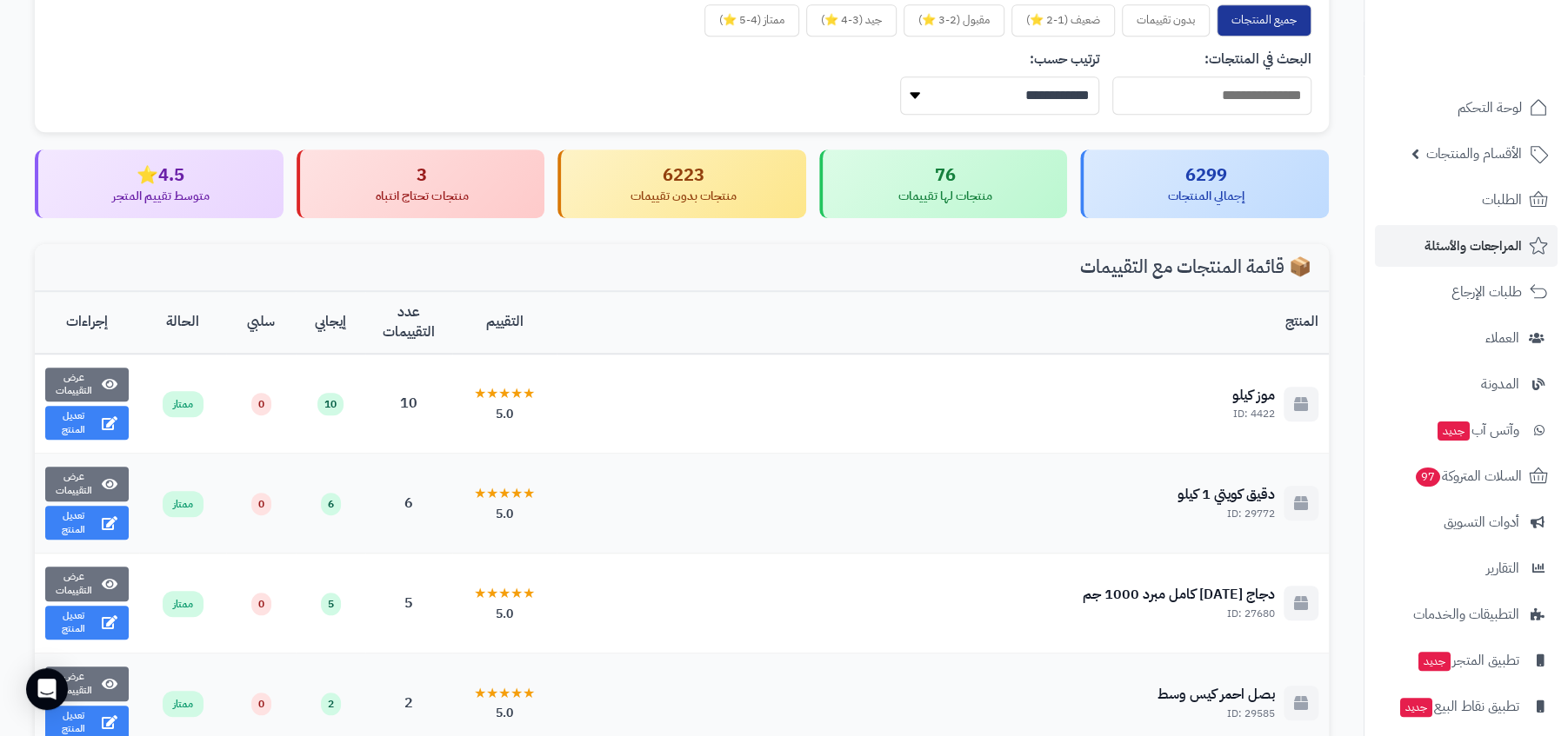
click at [504, 179] on div "3" at bounding box center [423, 175] width 219 height 25
click at [386, 182] on div "3" at bounding box center [423, 175] width 219 height 25
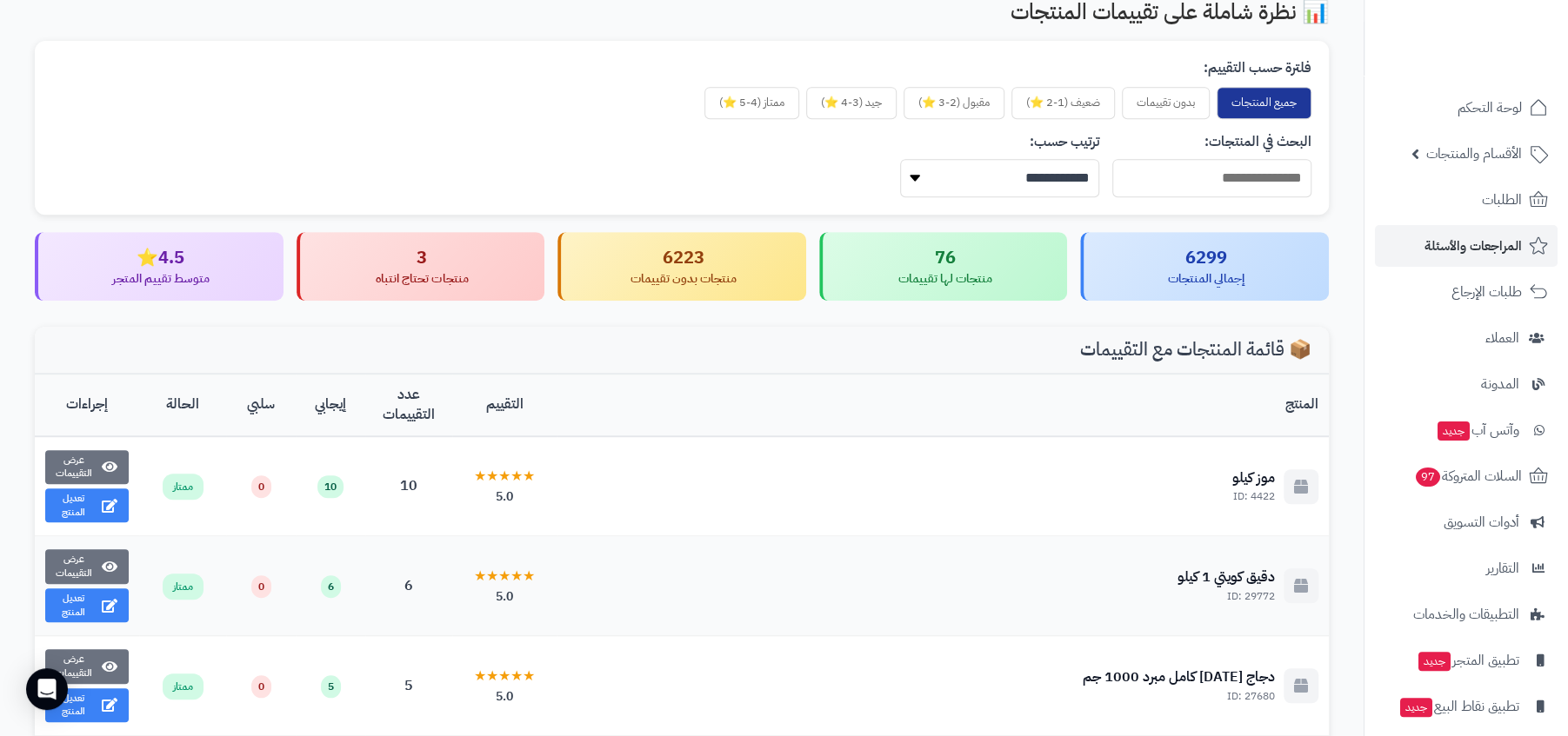
scroll to position [546, 0]
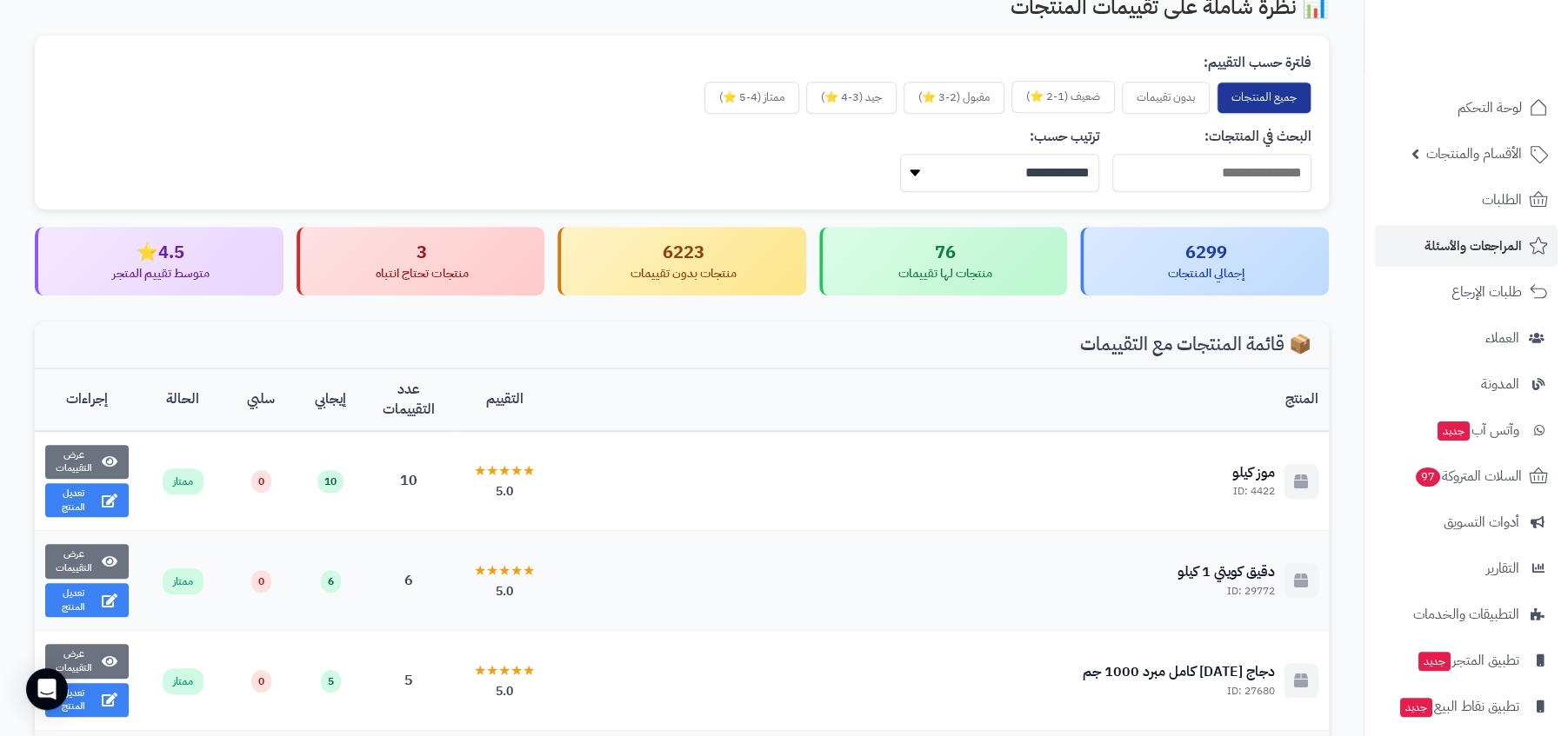
click at [1078, 97] on button "ضعيف (1-2 ⭐)" at bounding box center [1063, 96] width 104 height 32
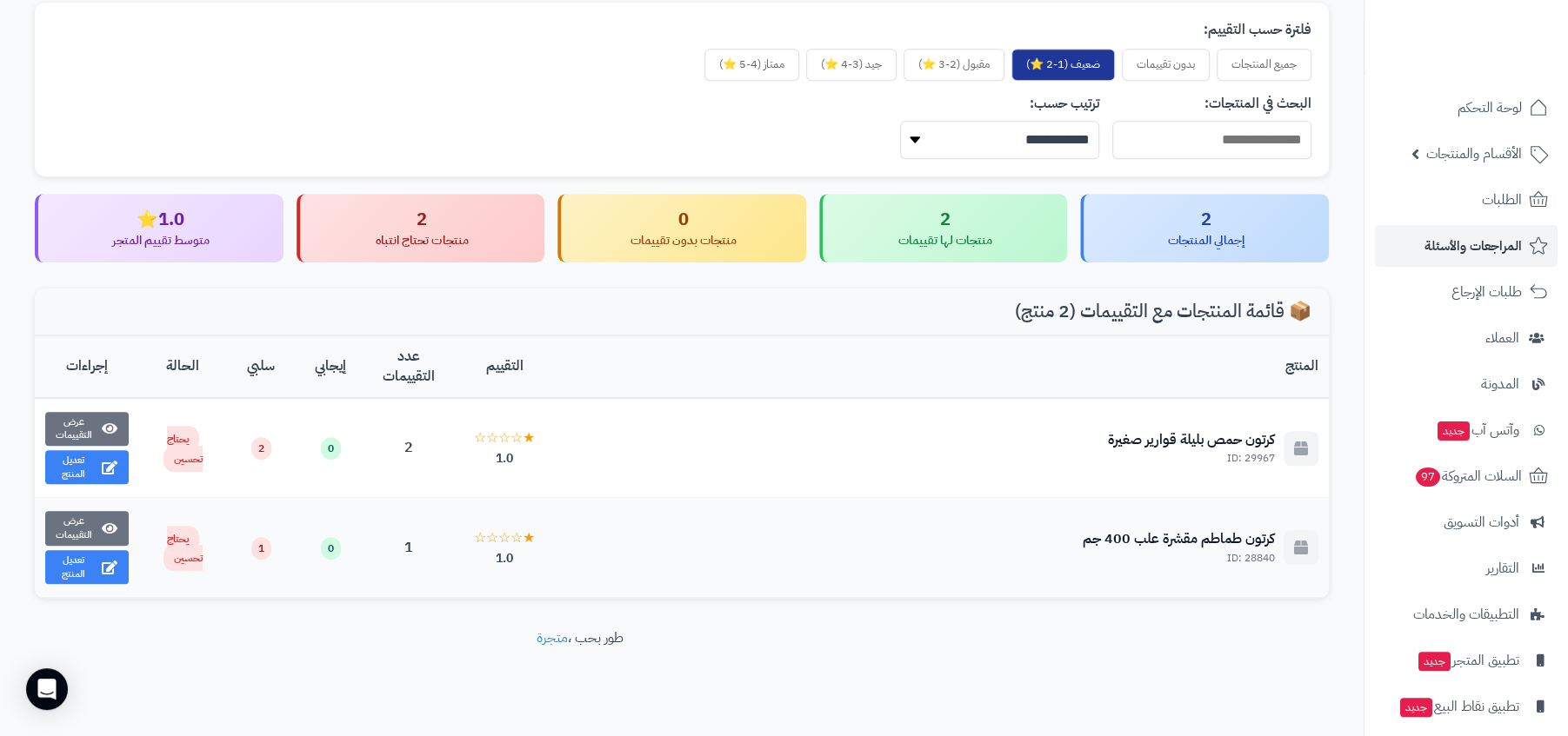
scroll to position [581, 0]
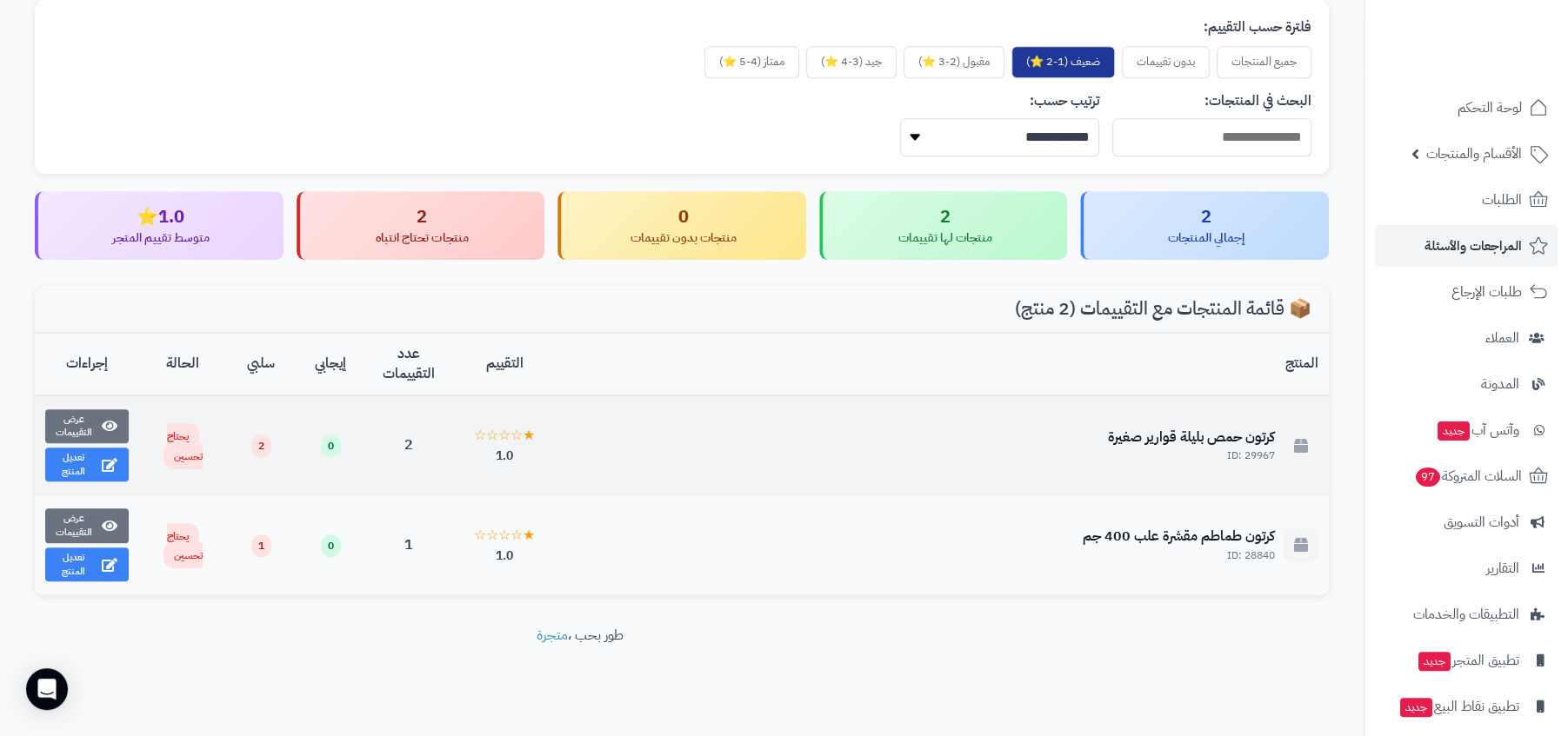
click at [1208, 429] on div "كرتون حمص بليلة قوارير صغيرة" at bounding box center [1191, 437] width 167 height 20
click at [1073, 432] on div "كرتون حمص بليلة قوارير صغيرة ID: 29967" at bounding box center [943, 446] width 752 height 37
drag, startPoint x: 486, startPoint y: 456, endPoint x: 560, endPoint y: 456, distance: 74.0
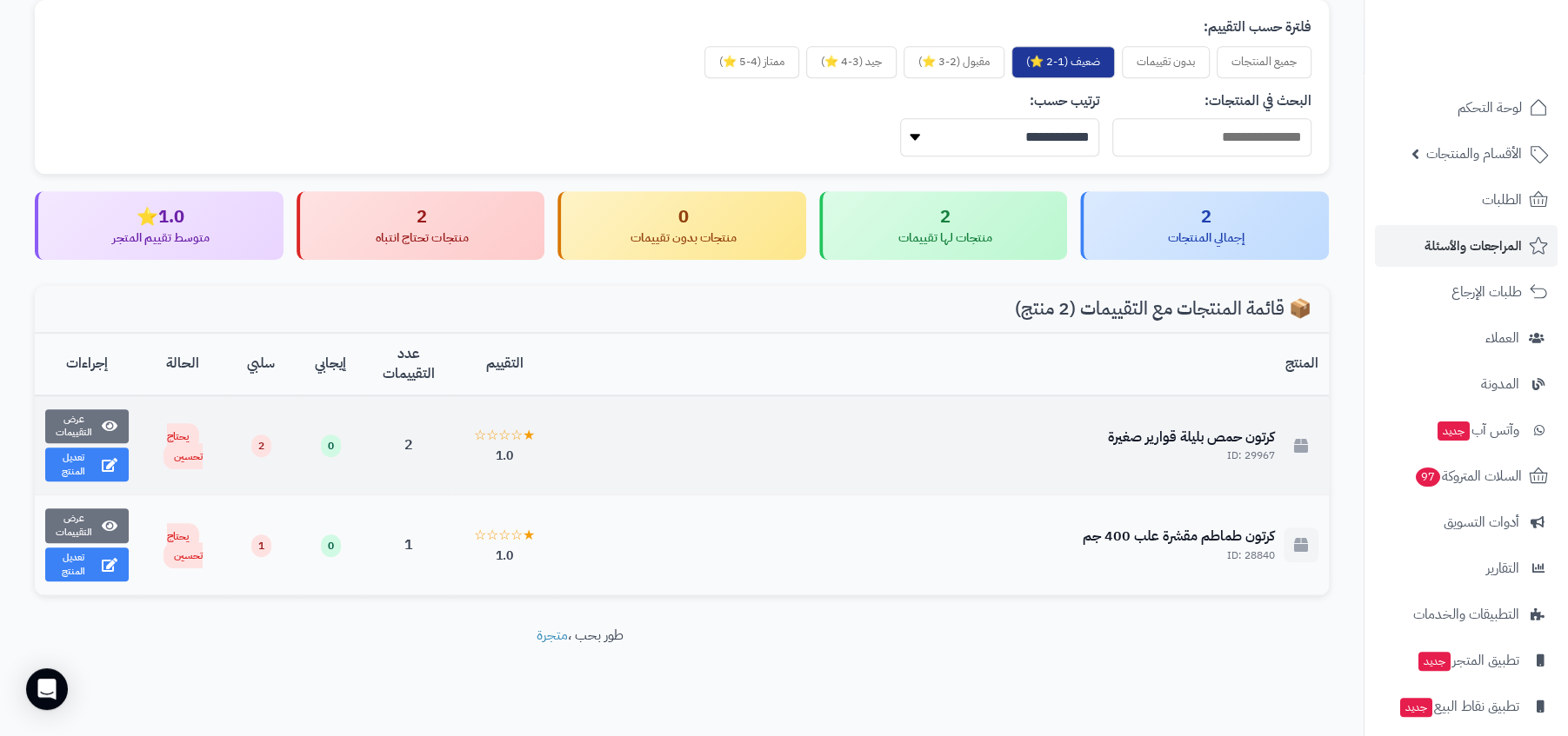
click at [560, 456] on tr "كرتون حمص بليلة قوارير صغيرة ID: 29967 ★☆☆☆☆ 1.0 2 0 2 يحتاج تحسين عرض التقييمات" at bounding box center [682, 446] width 1294 height 100
click at [517, 456] on div "★☆☆☆☆ 1.0" at bounding box center [504, 445] width 84 height 39
click at [173, 429] on span "يحتاج تحسين" at bounding box center [183, 447] width 39 height 46
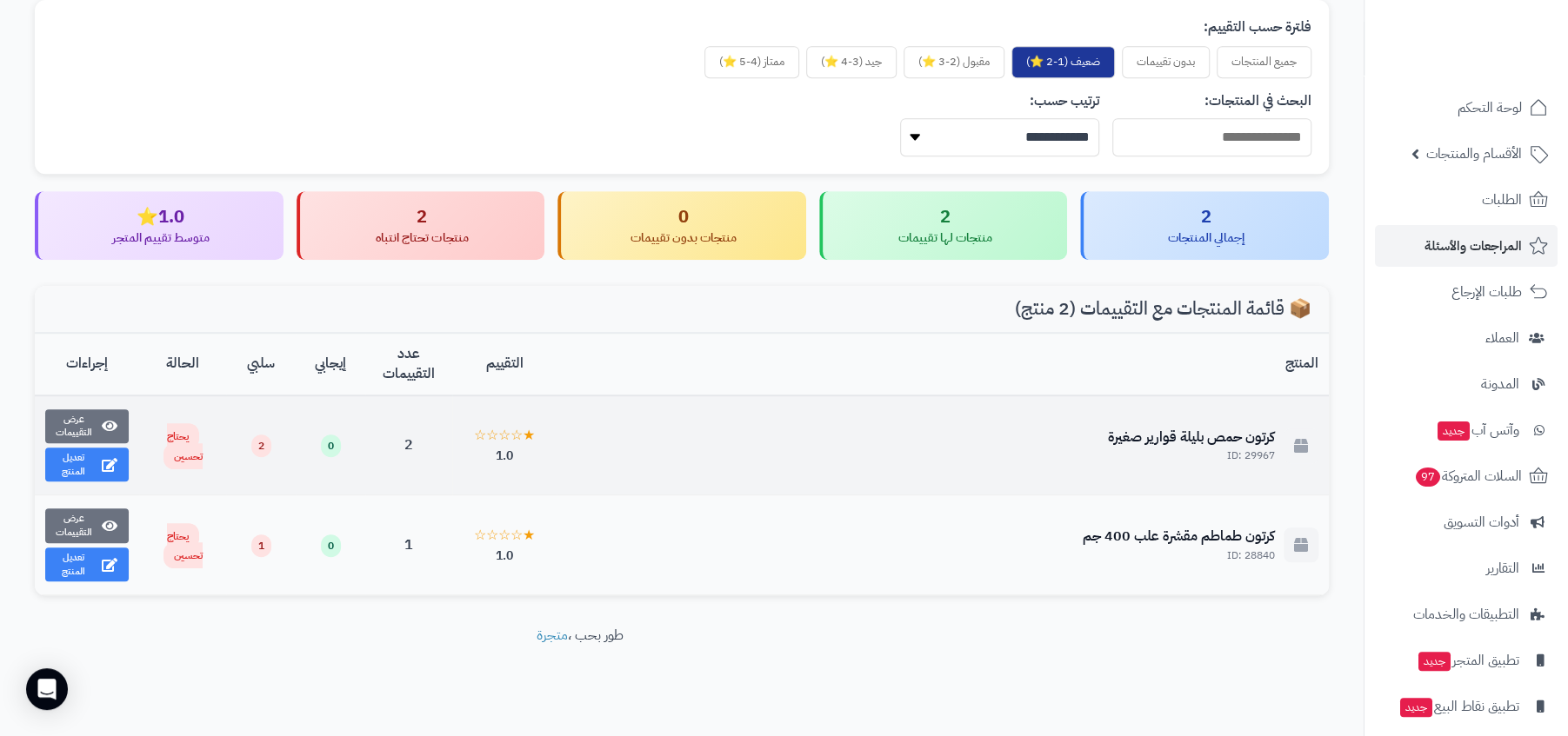
click at [186, 456] on span "يحتاج تحسين" at bounding box center [183, 447] width 39 height 46
click at [120, 423] on button "عرض التقييمات" at bounding box center [87, 425] width 84 height 34
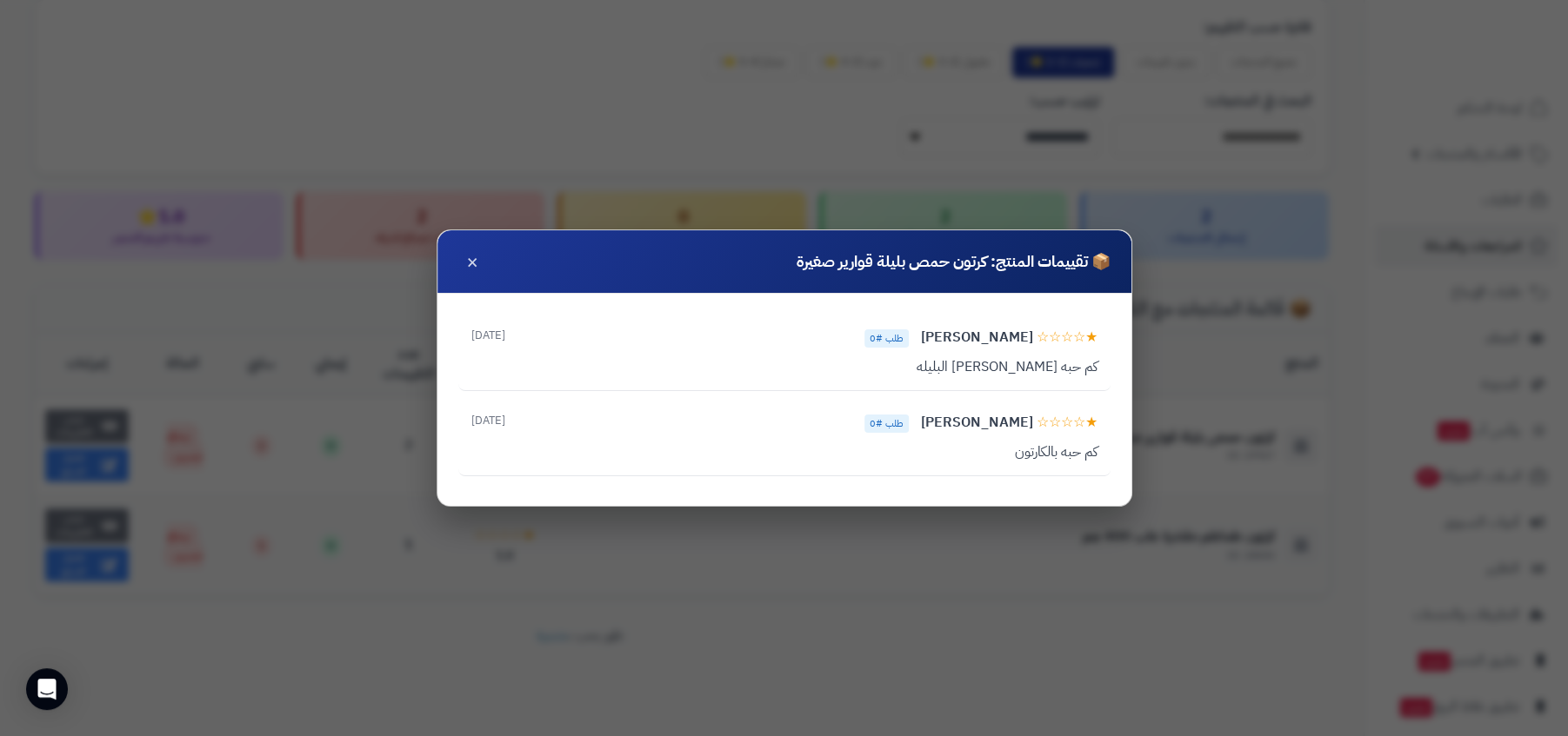
click at [857, 515] on div "📦 تقييمات المنتج: كرتون حمص بليلة قوارير صغيرة × ★☆☆☆☆ [PERSON_NAME] طلب #0 [DA…" at bounding box center [784, 368] width 1568 height 736
click at [481, 264] on button "×" at bounding box center [472, 260] width 28 height 28
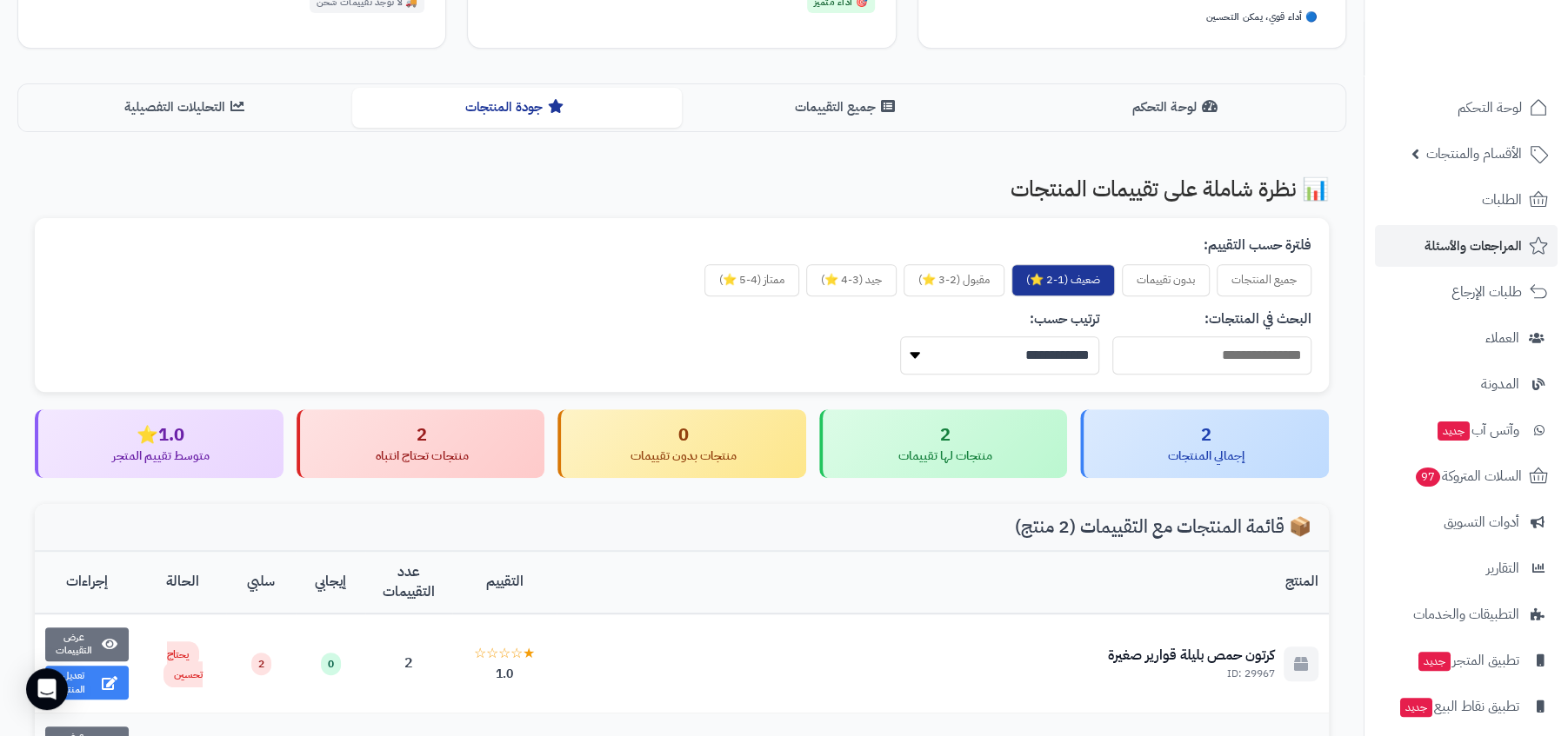
scroll to position [285, 0]
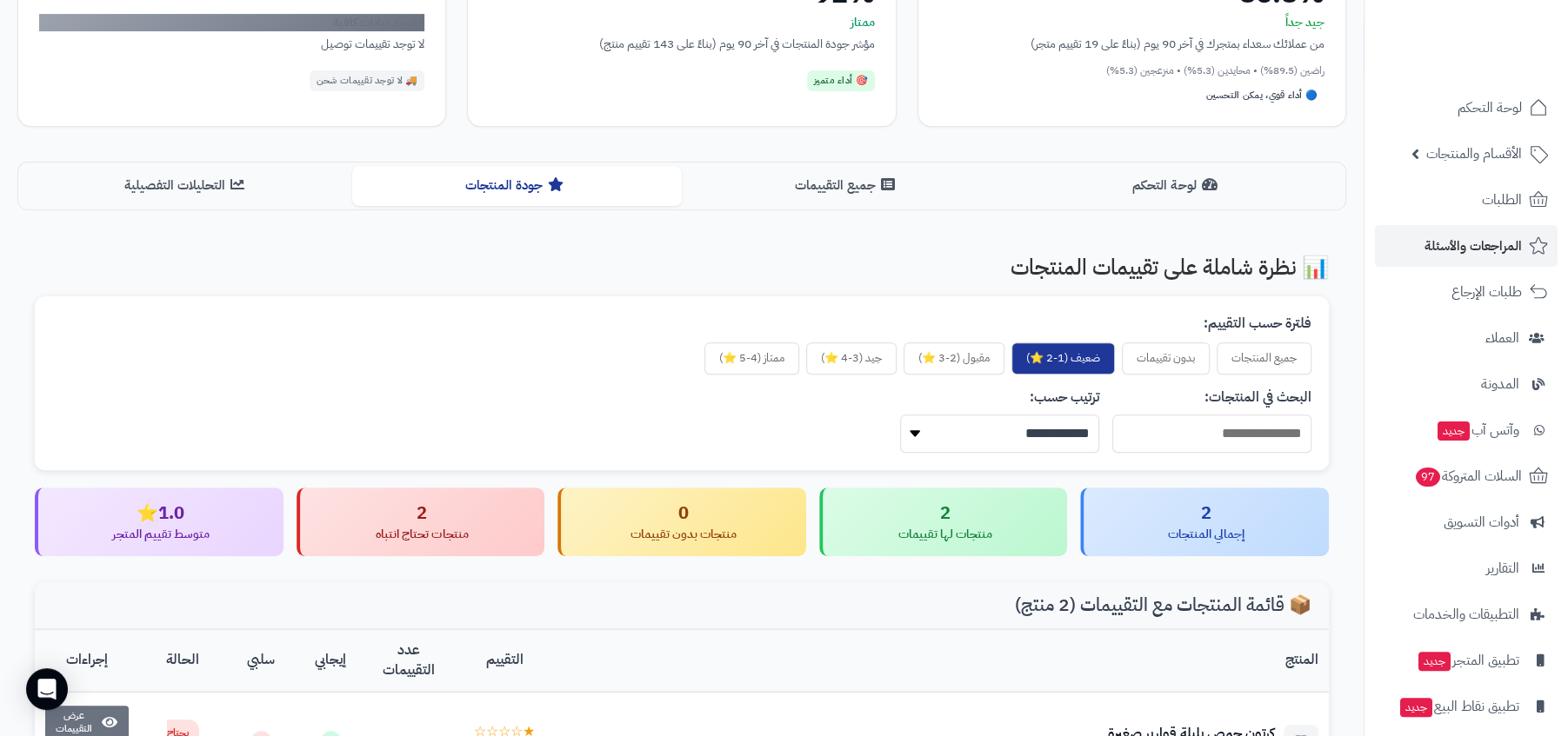
click at [261, 205] on div "لوحة التحكم جميع التقييمات جودة المنتجات التحليلات التفصيلية" at bounding box center [682, 185] width 1329 height 48
click at [276, 174] on button "التحليلات التفصيلية" at bounding box center [187, 184] width 331 height 39
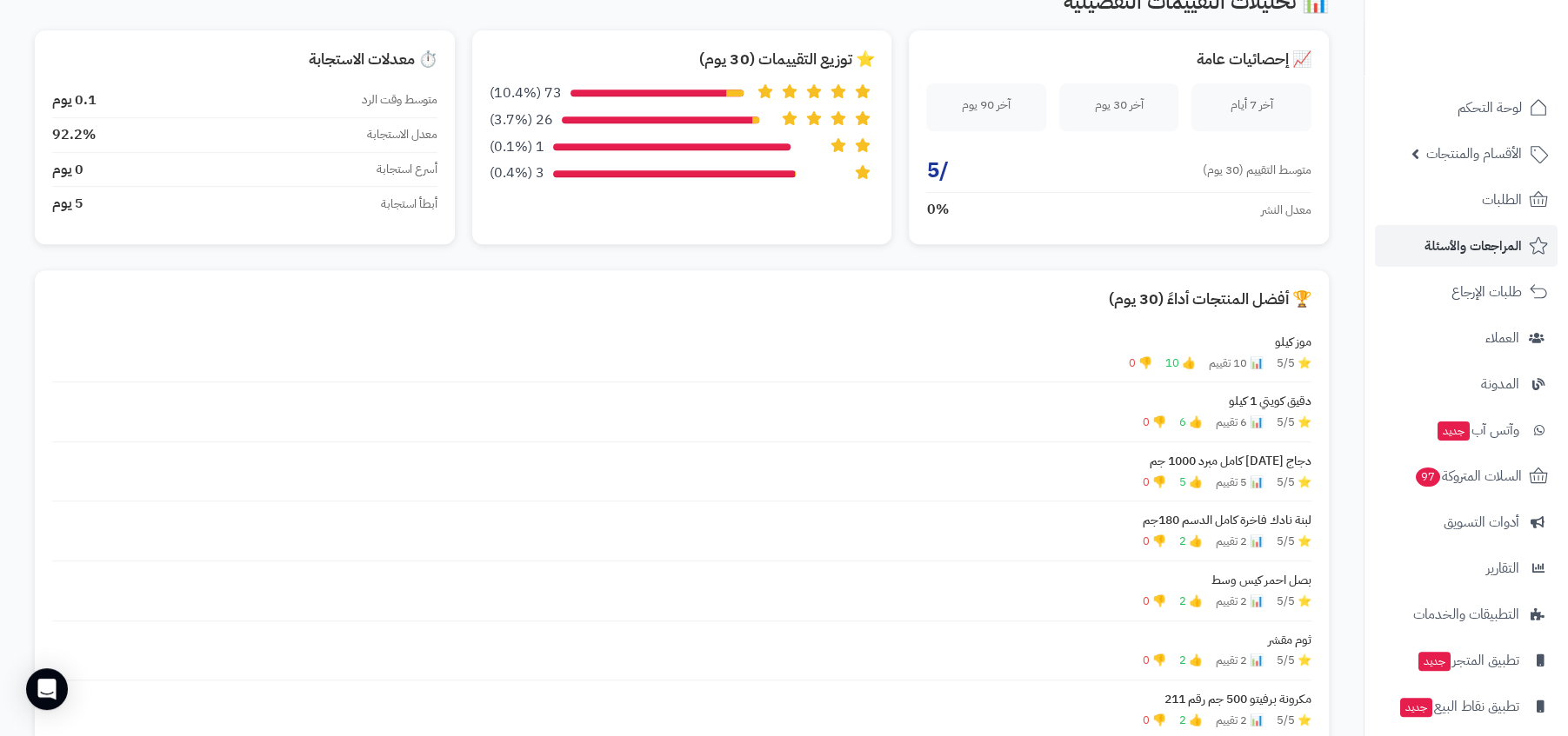
scroll to position [569, 0]
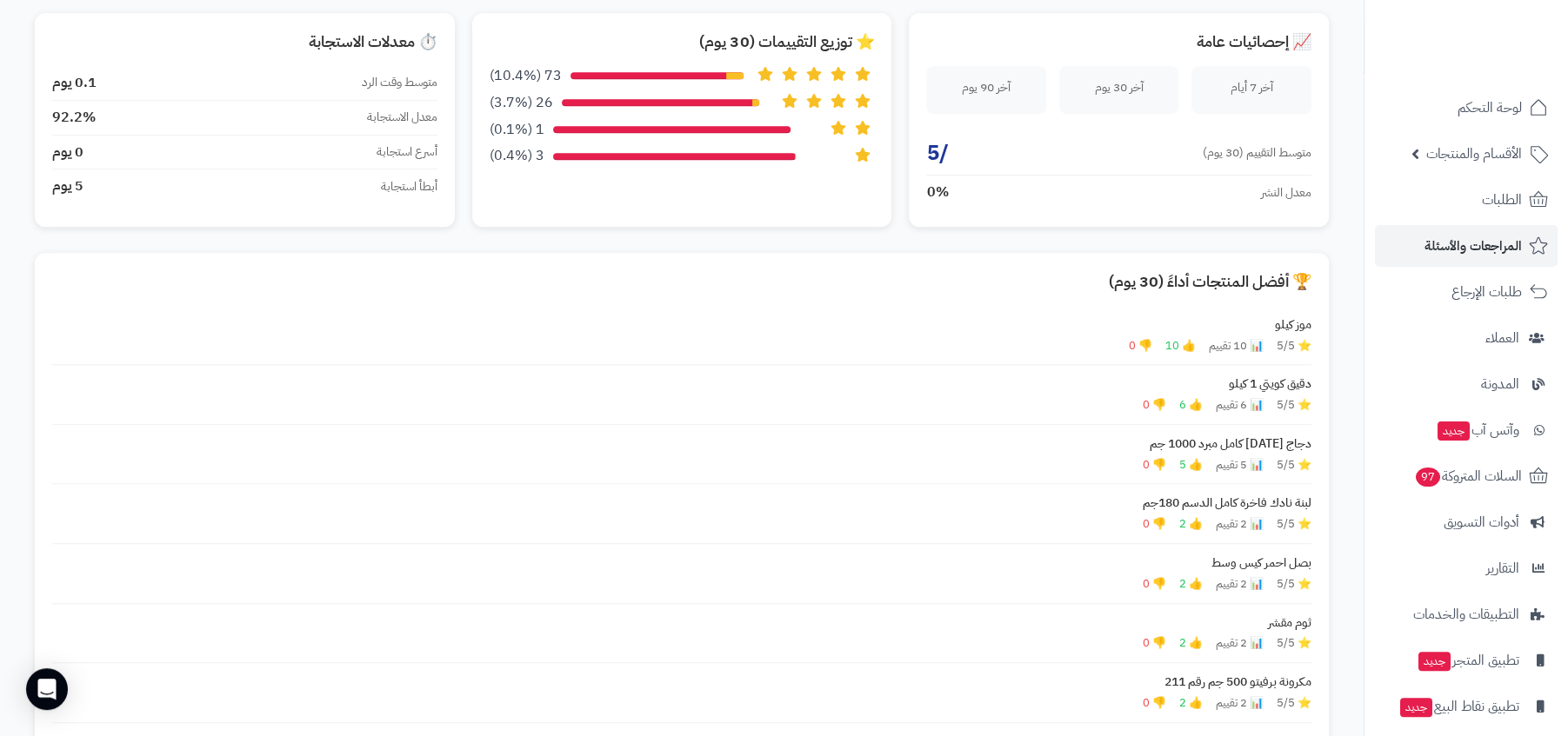
click at [1216, 284] on div "🏆 أفضل المنتجات أداءً (30 يوم)" at bounding box center [682, 282] width 1259 height 23
click at [1146, 281] on div "🏆 أفضل المنتجات أداءً (30 يوم)" at bounding box center [682, 282] width 1259 height 23
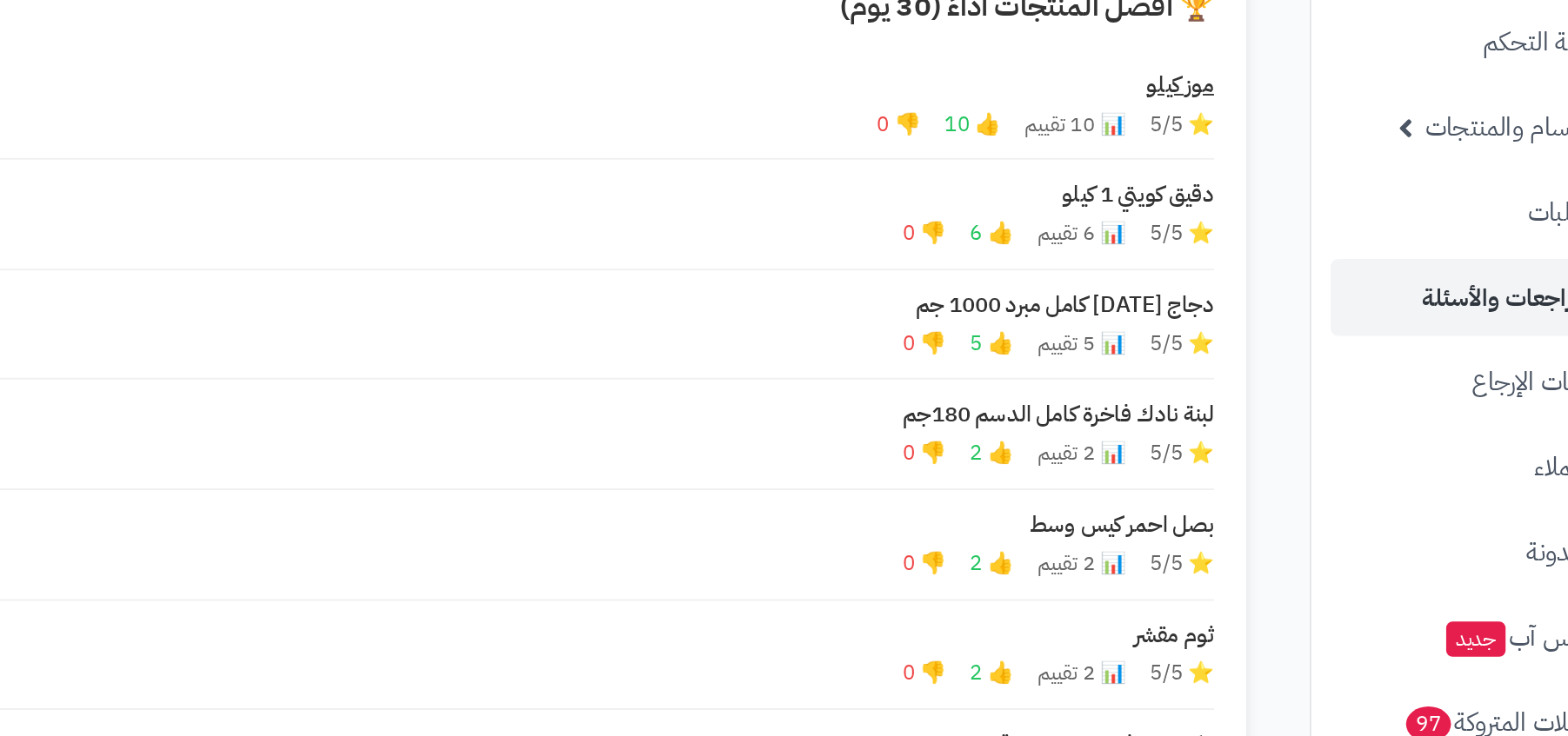
scroll to position [762, 0]
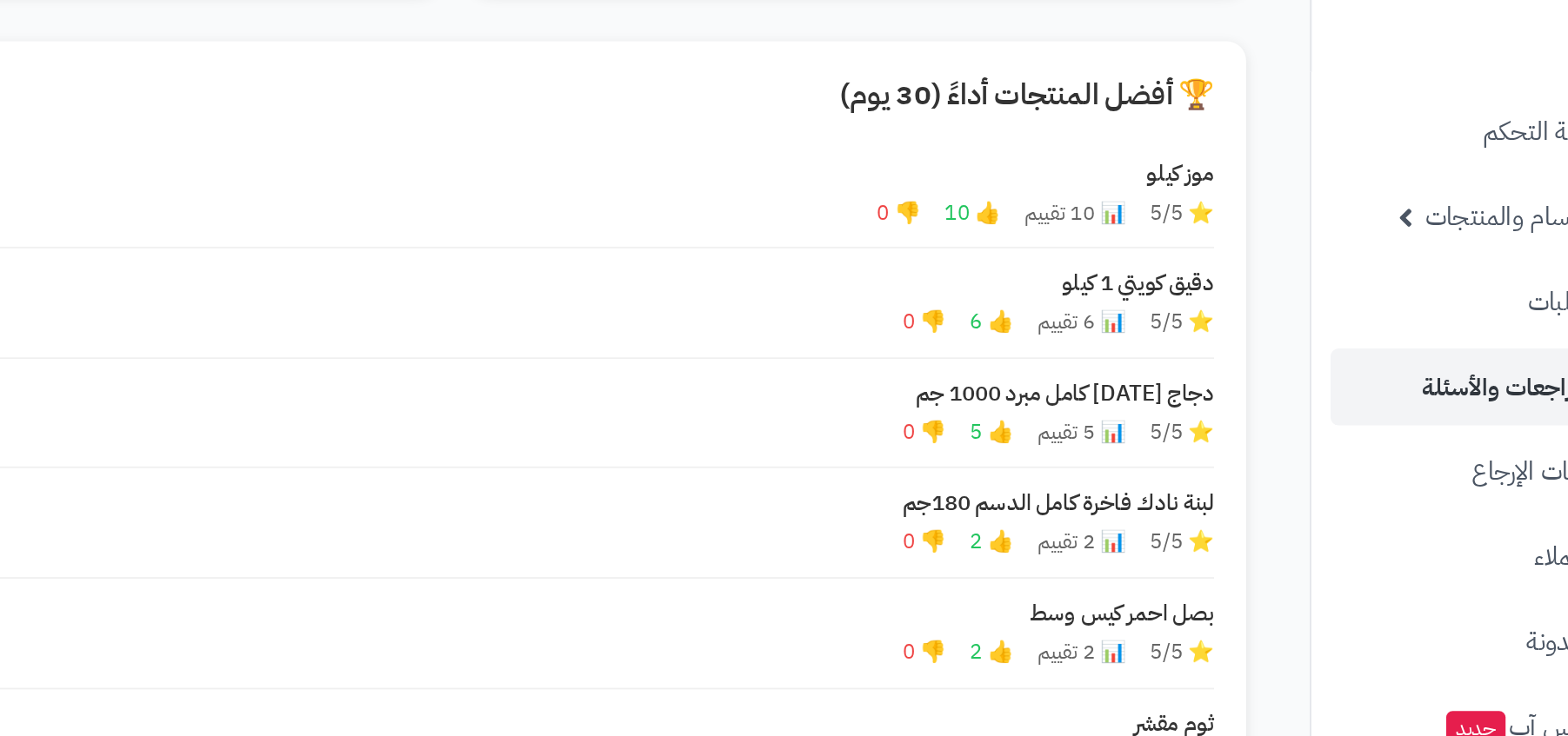
click at [1172, 149] on span "👍 10" at bounding box center [1181, 152] width 31 height 16
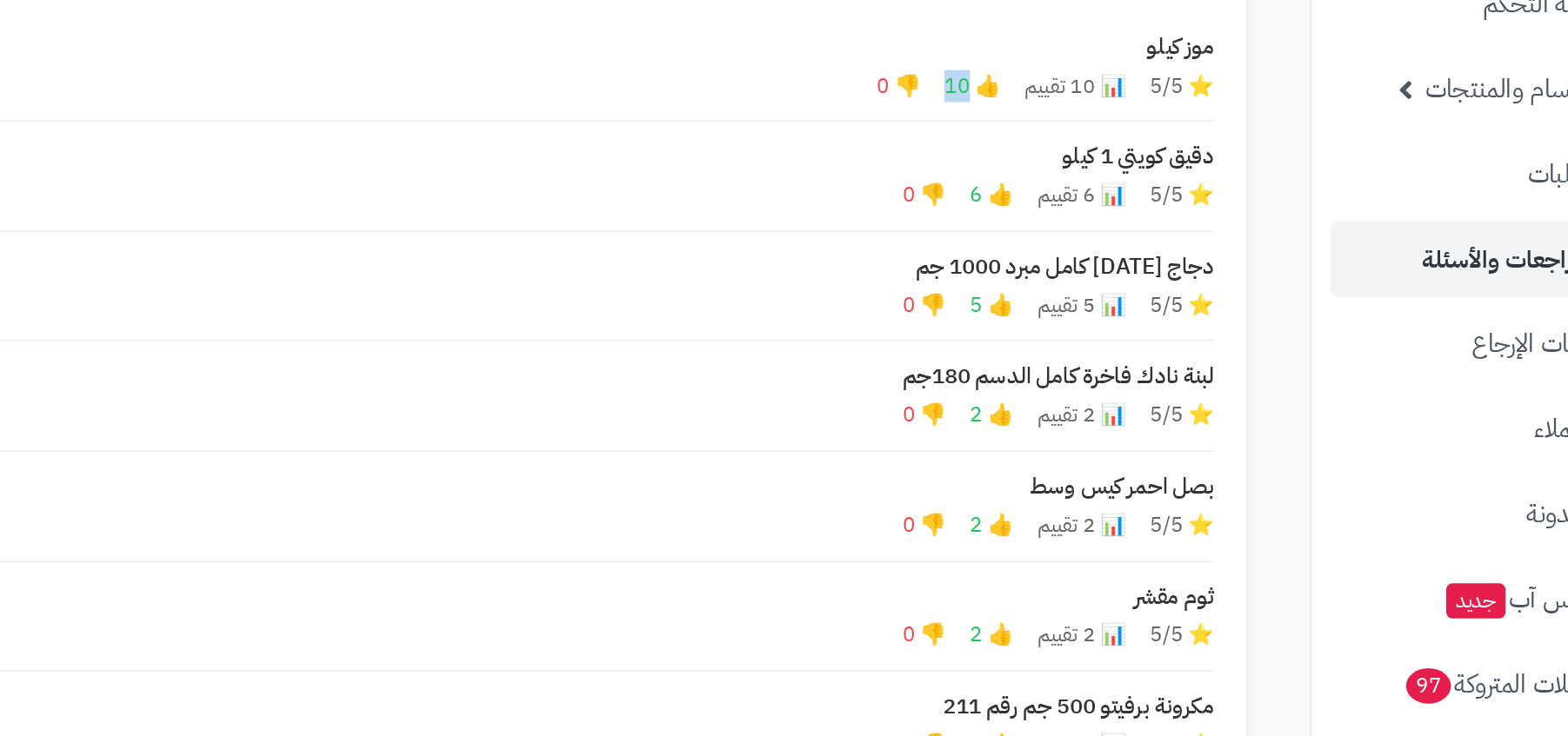
click at [1181, 207] on div "⭐ 5/5 📊 6 تقييم 👍 6 👎 0" at bounding box center [682, 211] width 1259 height 16
click at [1182, 263] on span "👍 5" at bounding box center [1191, 271] width 23 height 16
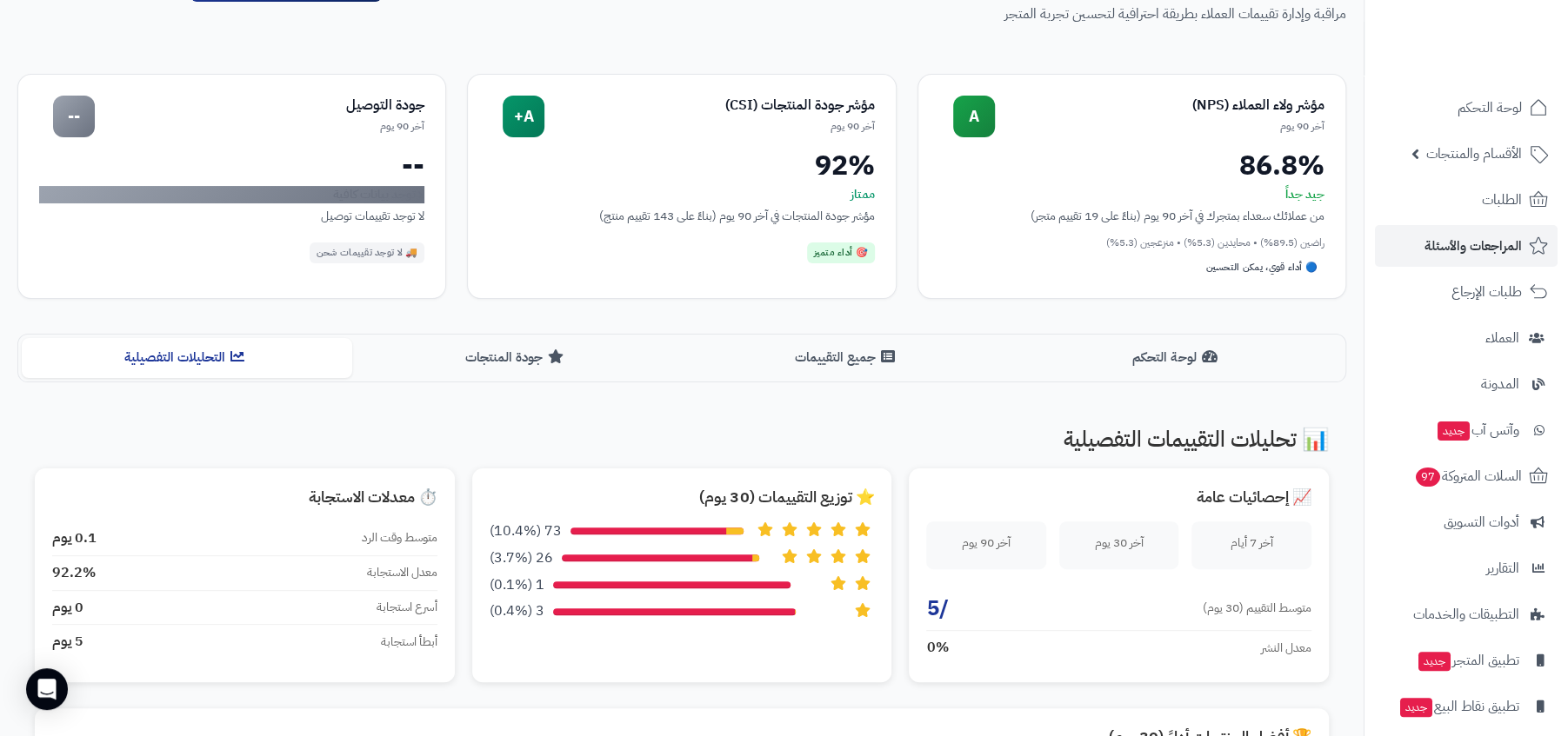
scroll to position [0, 0]
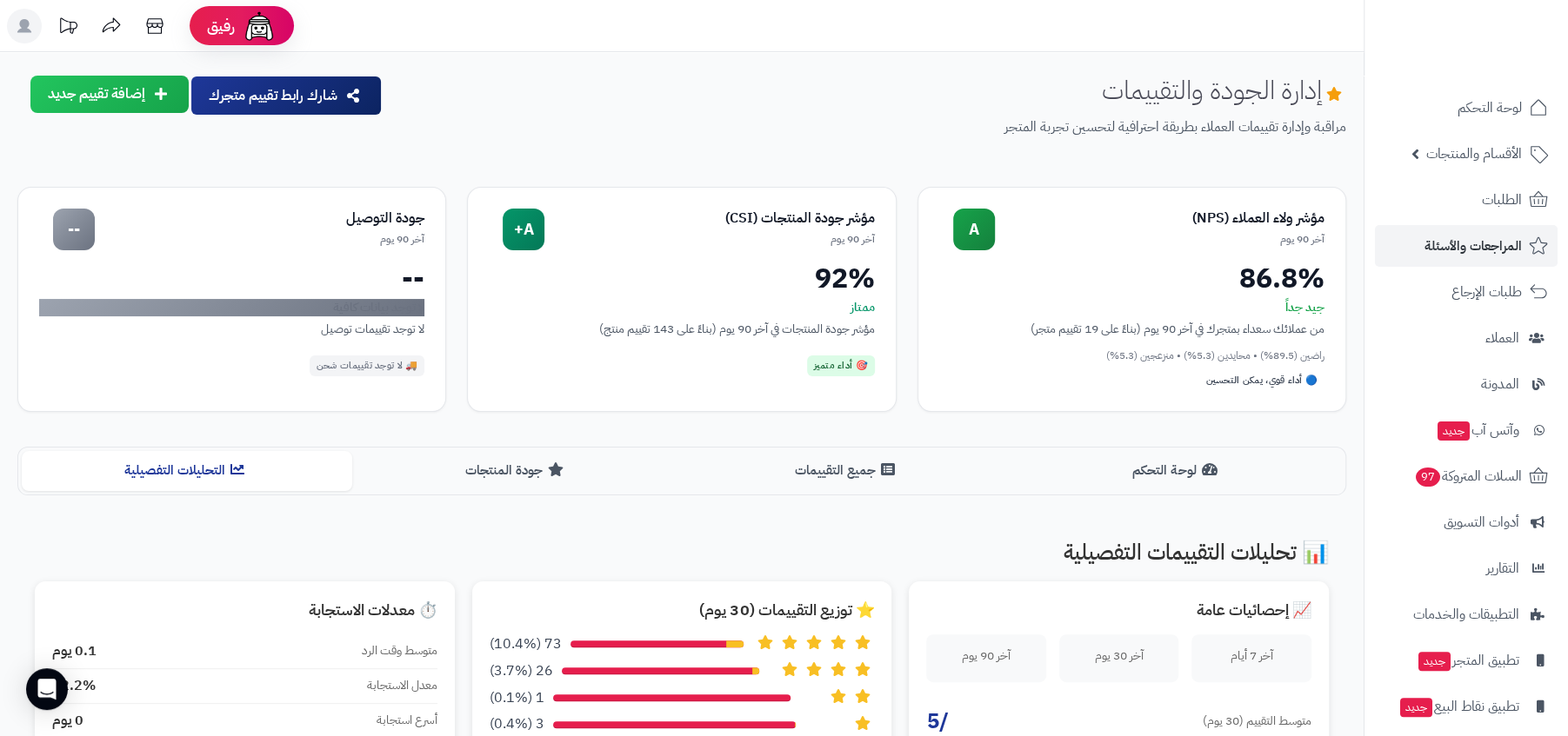
click at [1102, 481] on button "لوحة التحكم" at bounding box center [1178, 470] width 331 height 39
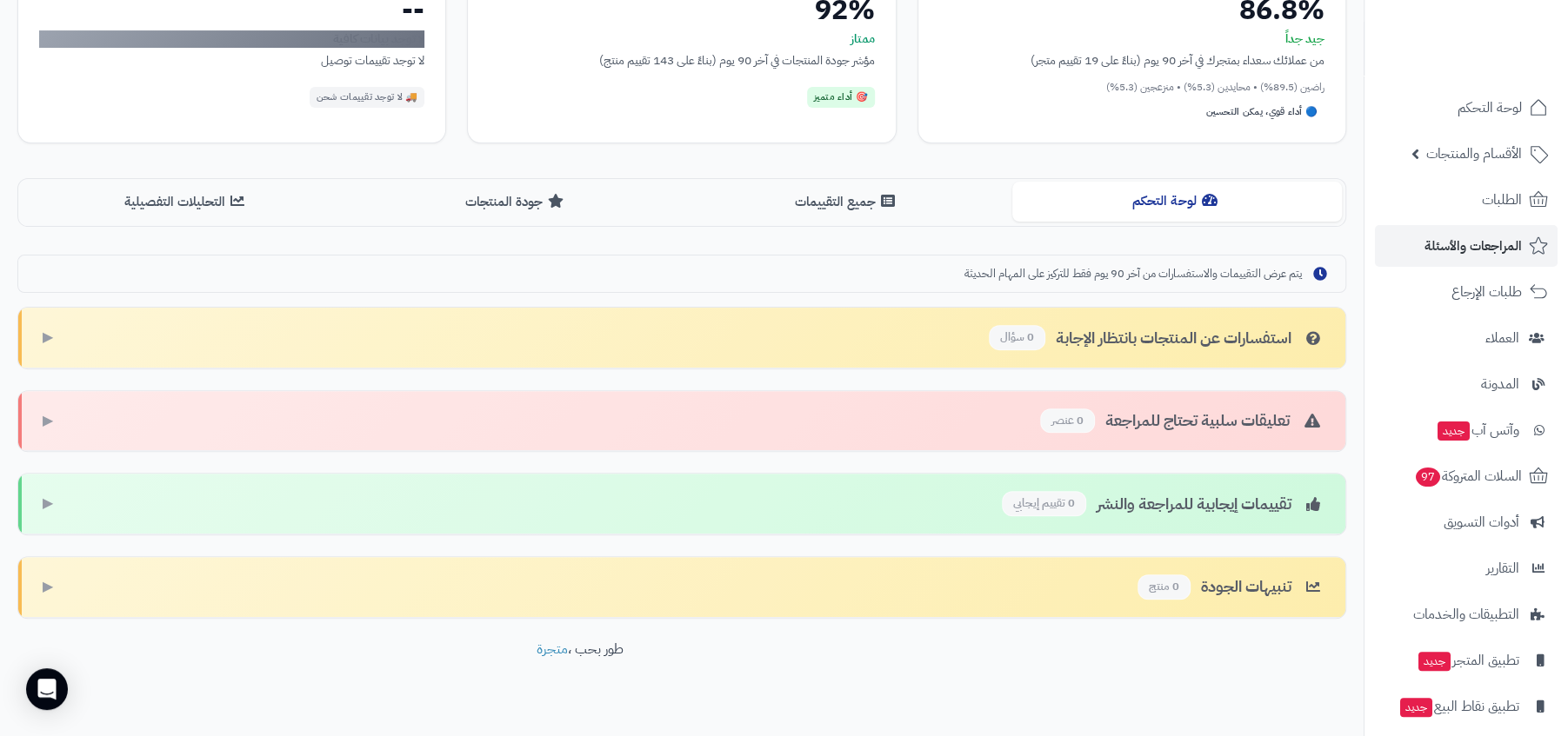
scroll to position [286, 0]
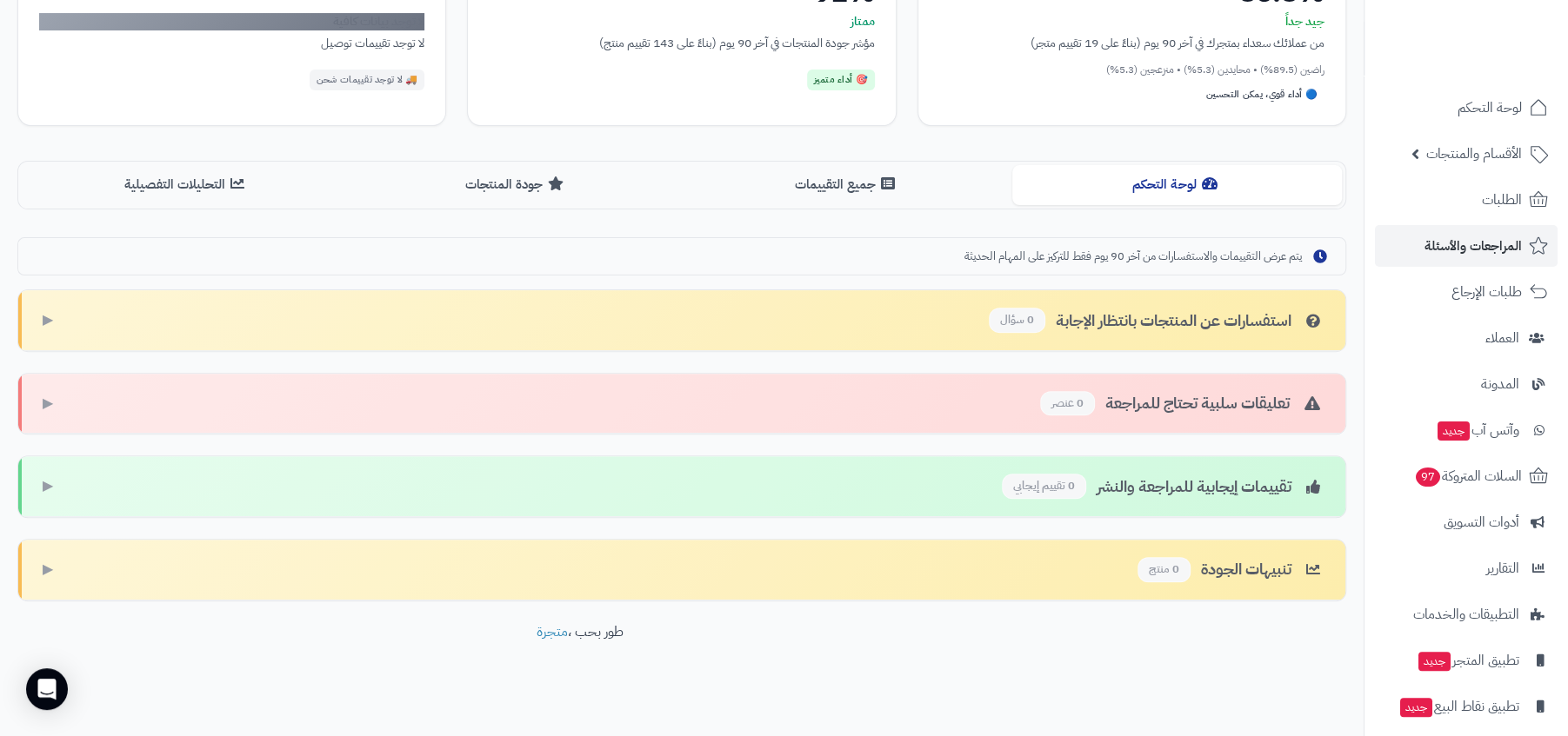
click at [1207, 412] on div "تعليقات سلبية تحتاج للمراجعة 0 عنصر ▶" at bounding box center [682, 404] width 1327 height 61
